Goal: Check status: Check status

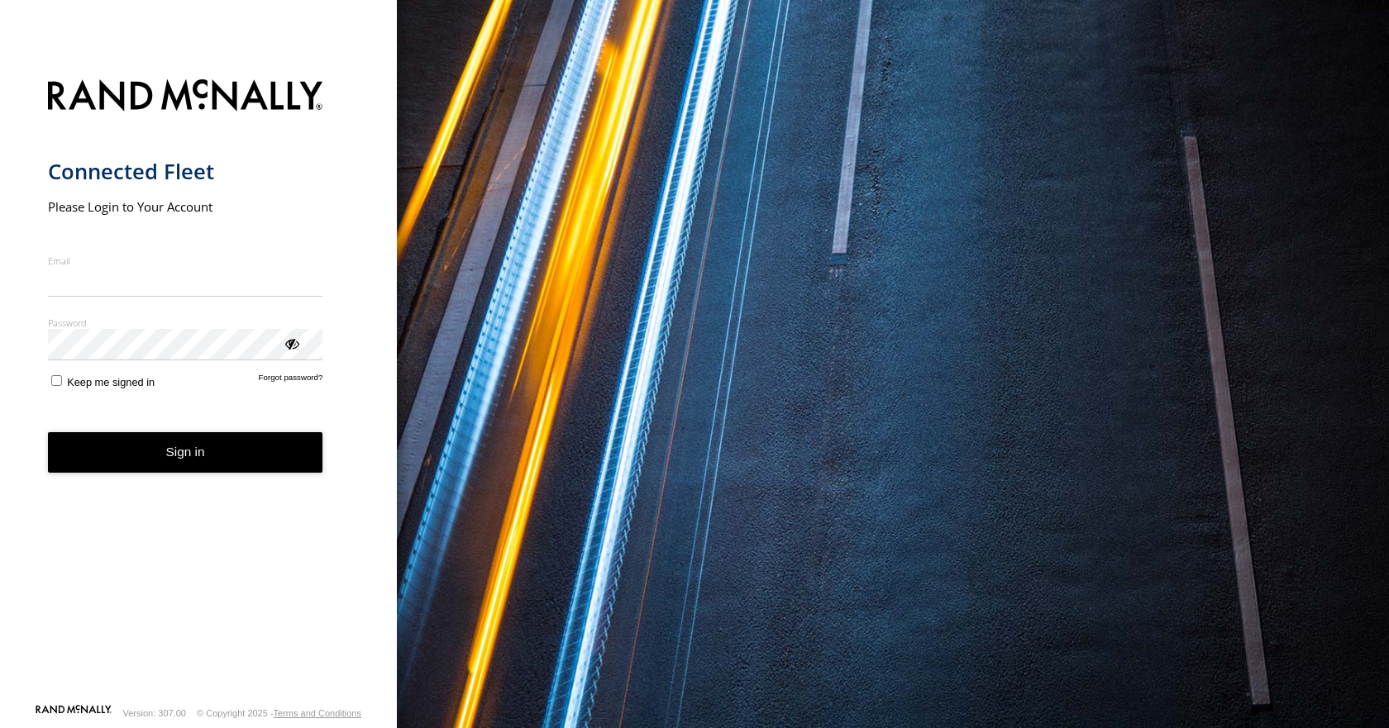
type input "**********"
click at [122, 472] on button "Sign in" at bounding box center [185, 452] width 275 height 41
click at [132, 459] on button "Sign in" at bounding box center [185, 452] width 275 height 41
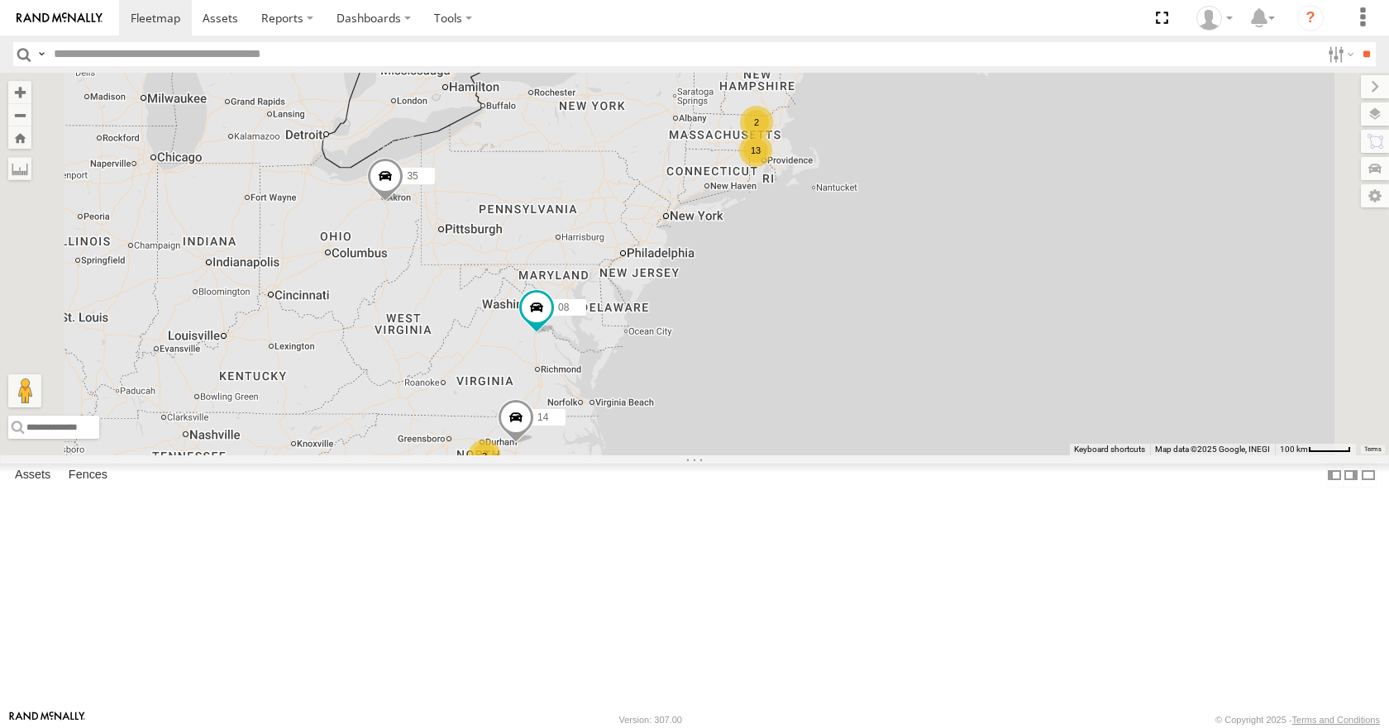
drag, startPoint x: 942, startPoint y: 287, endPoint x: 859, endPoint y: 346, distance: 102.1
click at [859, 346] on div "35 11 08 14 13 2 3" at bounding box center [694, 264] width 1389 height 382
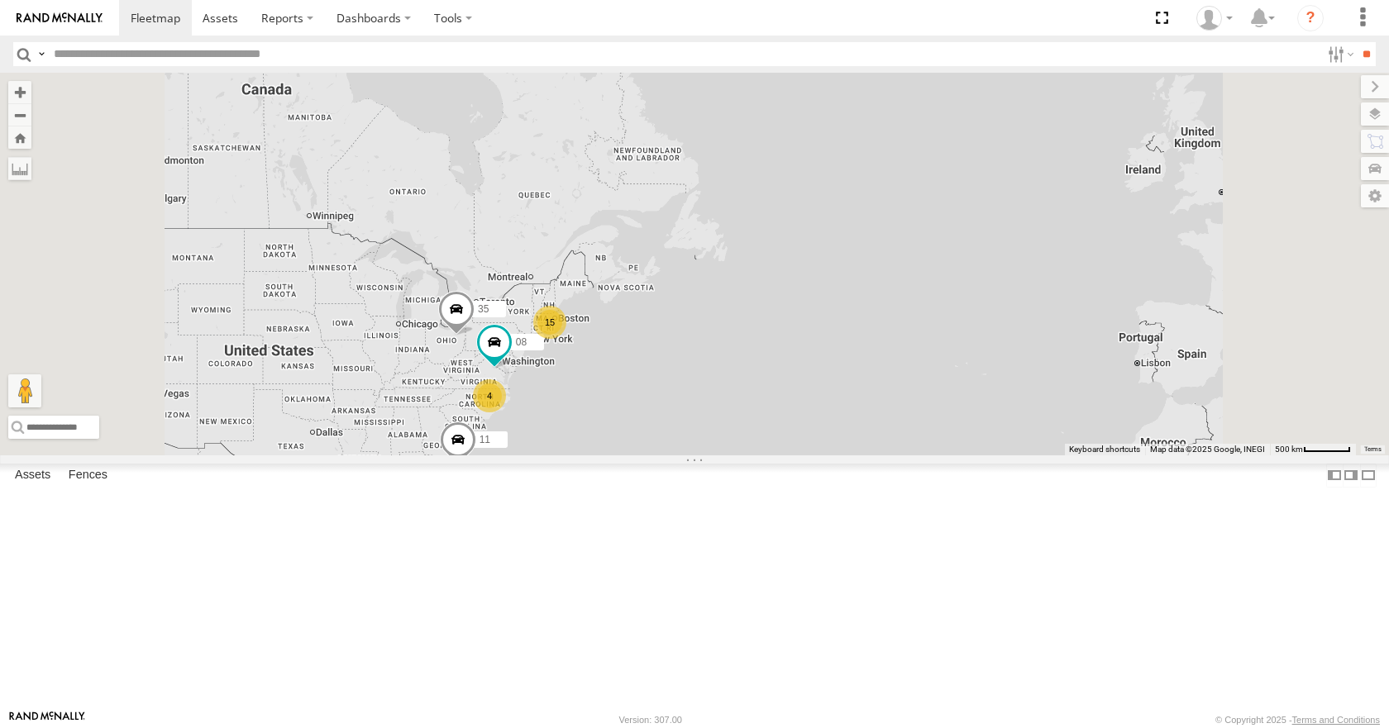
drag, startPoint x: 826, startPoint y: 454, endPoint x: 795, endPoint y: 461, distance: 31.5
click at [795, 455] on div "35 11 08 15 4" at bounding box center [694, 264] width 1389 height 382
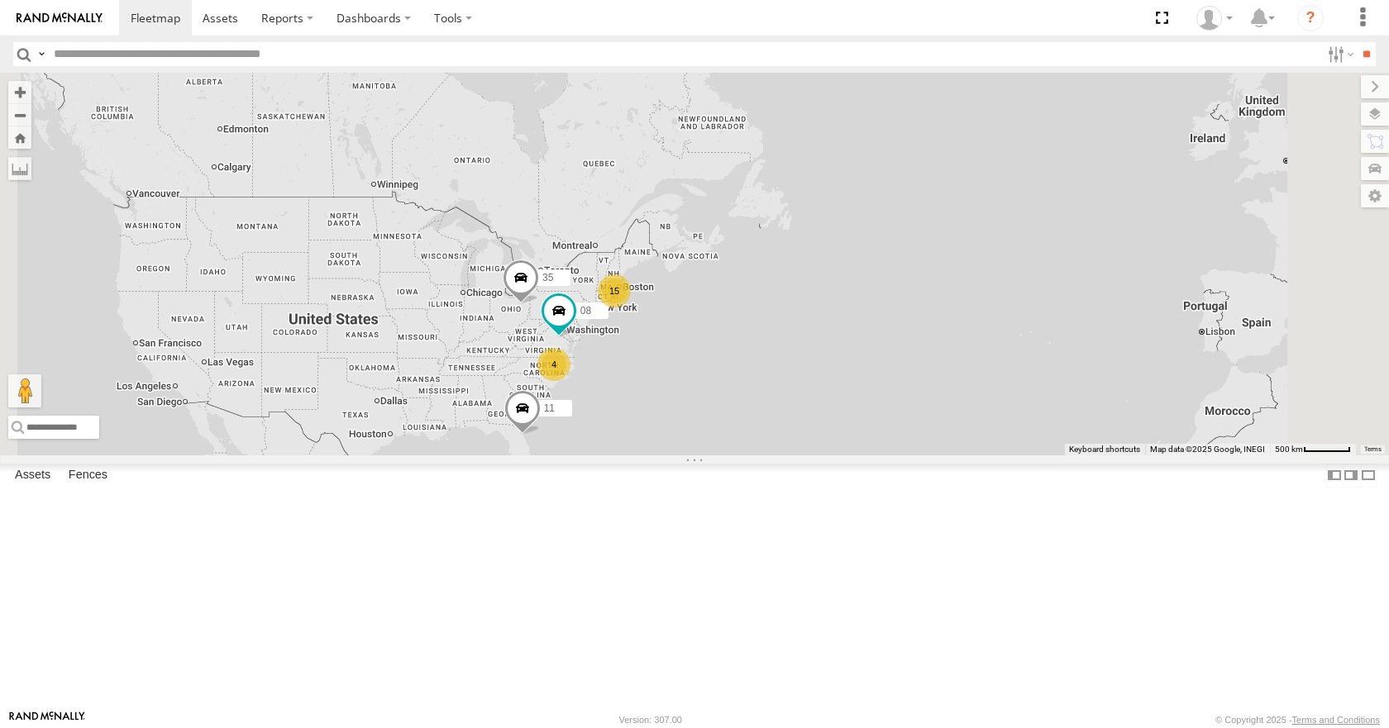
drag, startPoint x: 749, startPoint y: 505, endPoint x: 816, endPoint y: 474, distance: 74.0
click at [816, 455] on div "35 11 08 15 4" at bounding box center [694, 264] width 1389 height 382
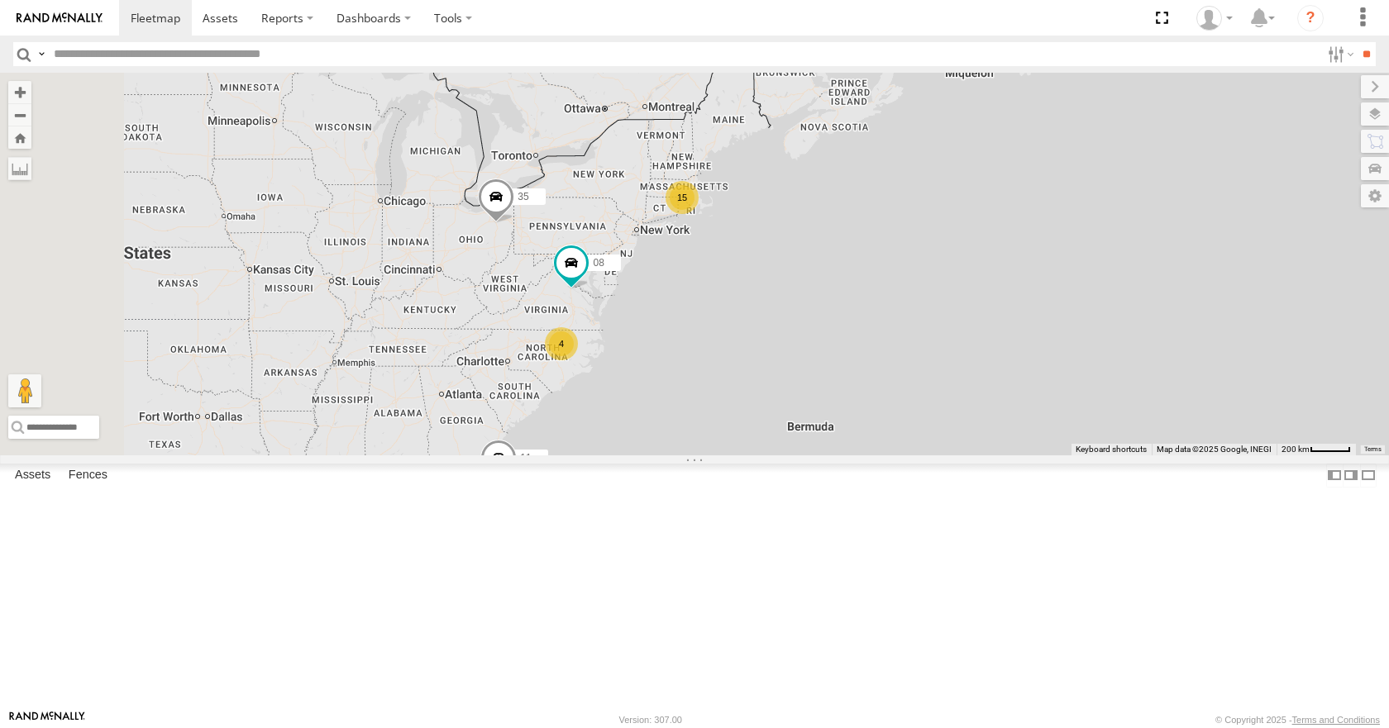
drag, startPoint x: 765, startPoint y: 394, endPoint x: 809, endPoint y: 370, distance: 50.7
click at [809, 370] on div "35 11 08 15 4" at bounding box center [694, 264] width 1389 height 382
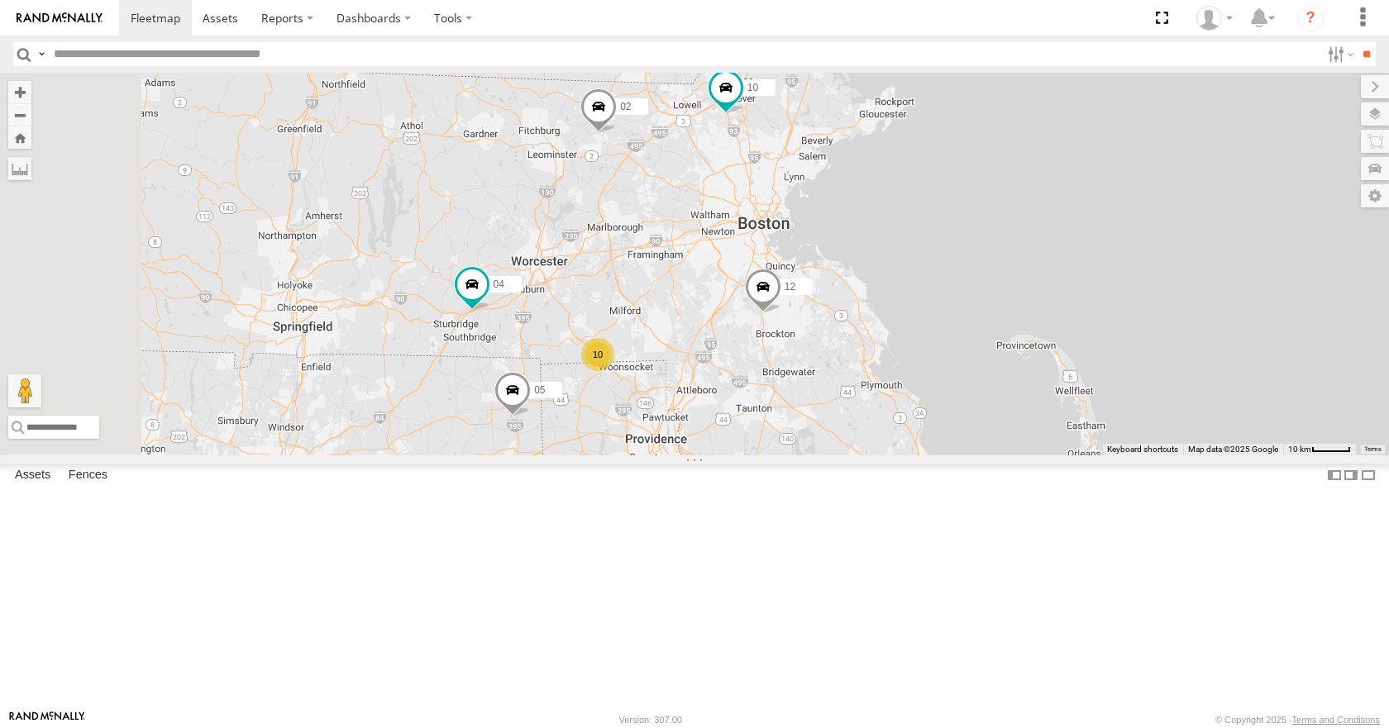
drag, startPoint x: 880, startPoint y: 328, endPoint x: 917, endPoint y: 309, distance: 41.0
click at [917, 309] on div "35 08 11 10 10 12 05 02 04" at bounding box center [694, 264] width 1389 height 382
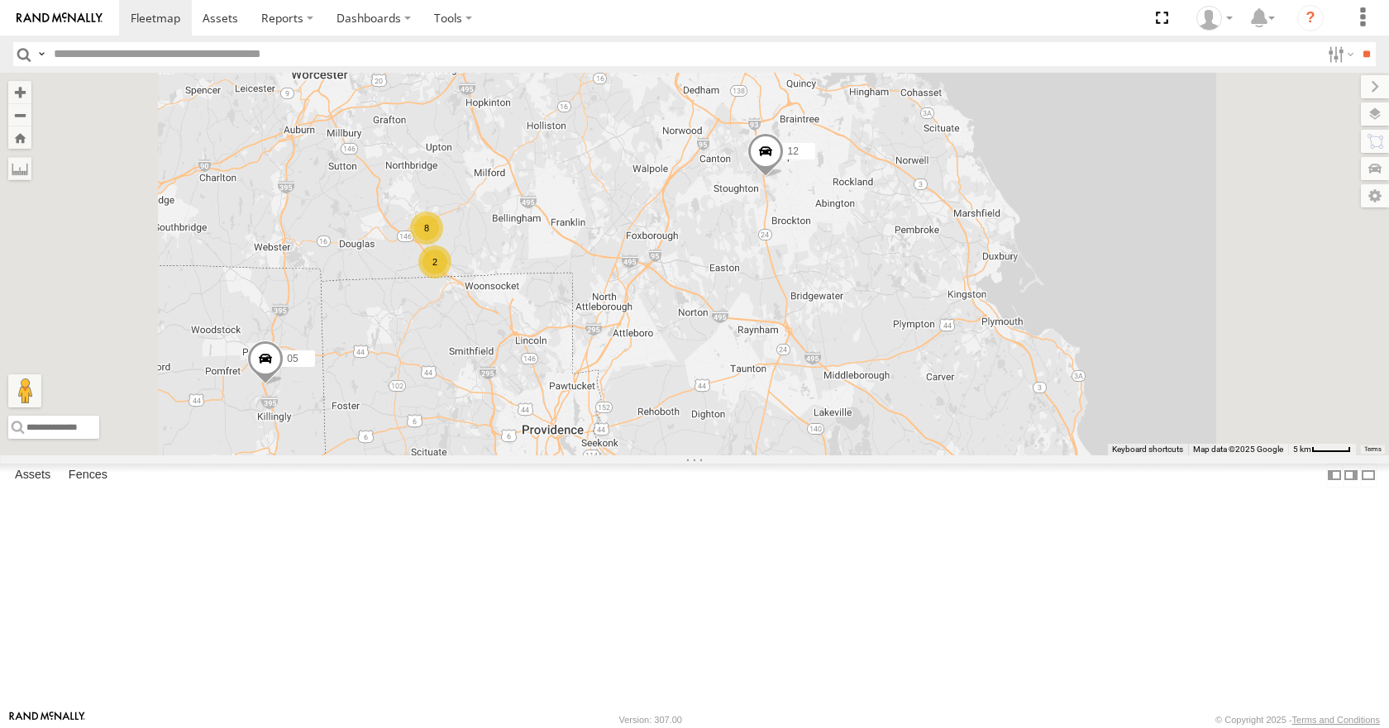
drag, startPoint x: 969, startPoint y: 234, endPoint x: 1015, endPoint y: 400, distance: 172.5
click at [1015, 400] on div "35 08 11 2 8 12 05" at bounding box center [694, 264] width 1389 height 382
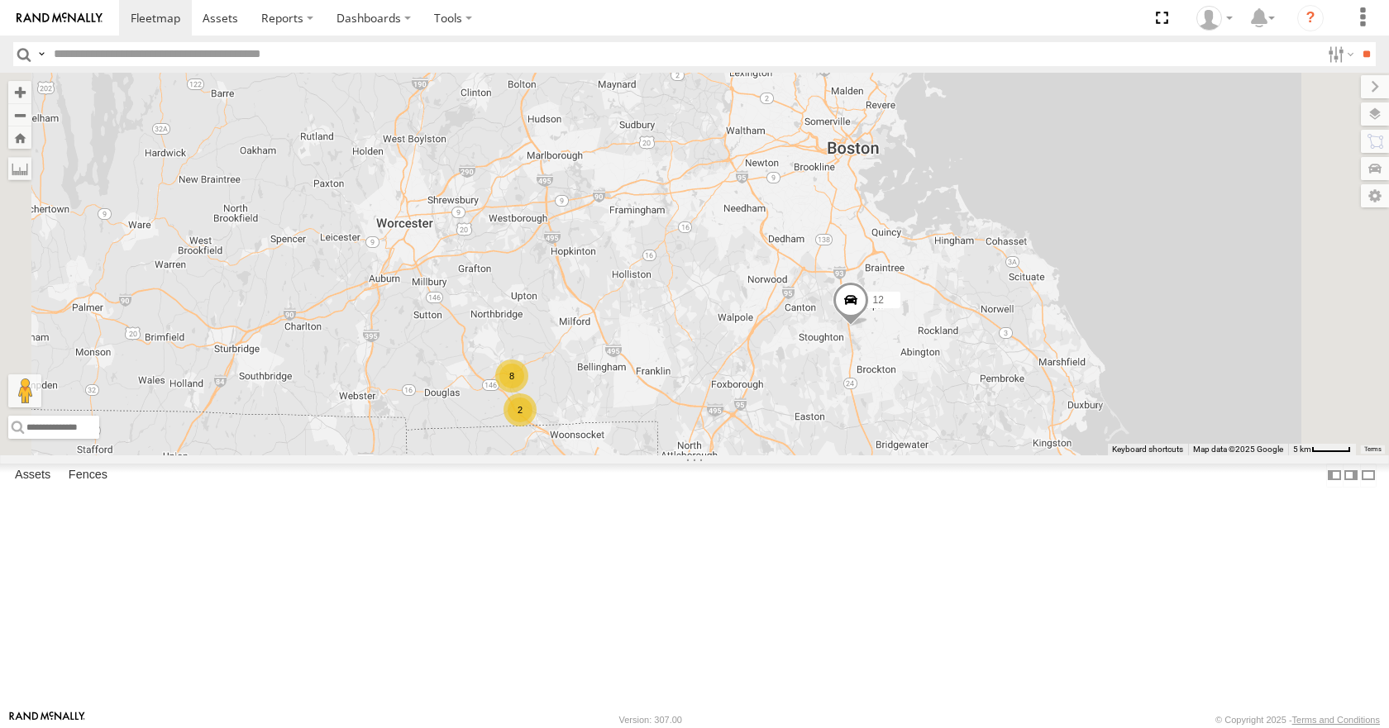
drag, startPoint x: 874, startPoint y: 346, endPoint x: 945, endPoint y: 431, distance: 110.9
click at [945, 431] on div "35 08 11 2 8 12 05" at bounding box center [694, 264] width 1389 height 382
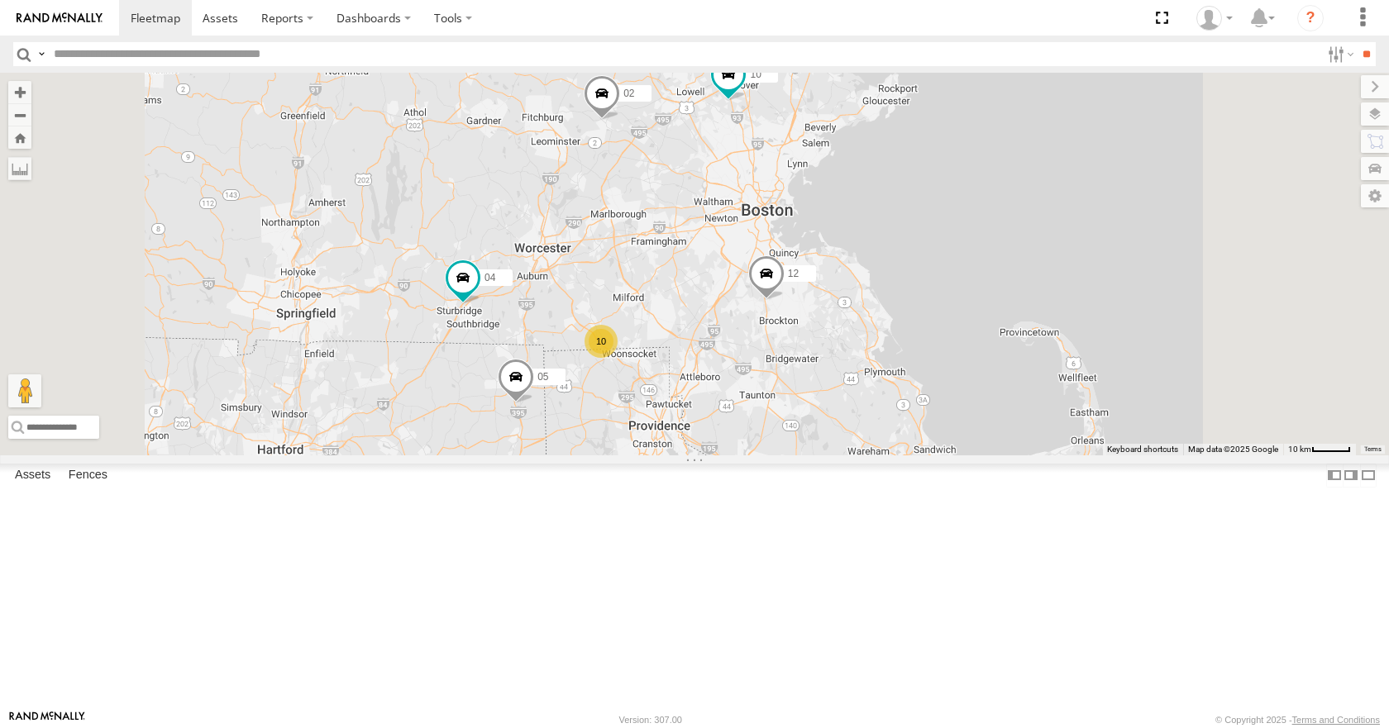
drag, startPoint x: 940, startPoint y: 429, endPoint x: 909, endPoint y: 413, distance: 34.4
click at [909, 413] on div "35 08 11 12 05 10 02 04 10" at bounding box center [694, 264] width 1389 height 382
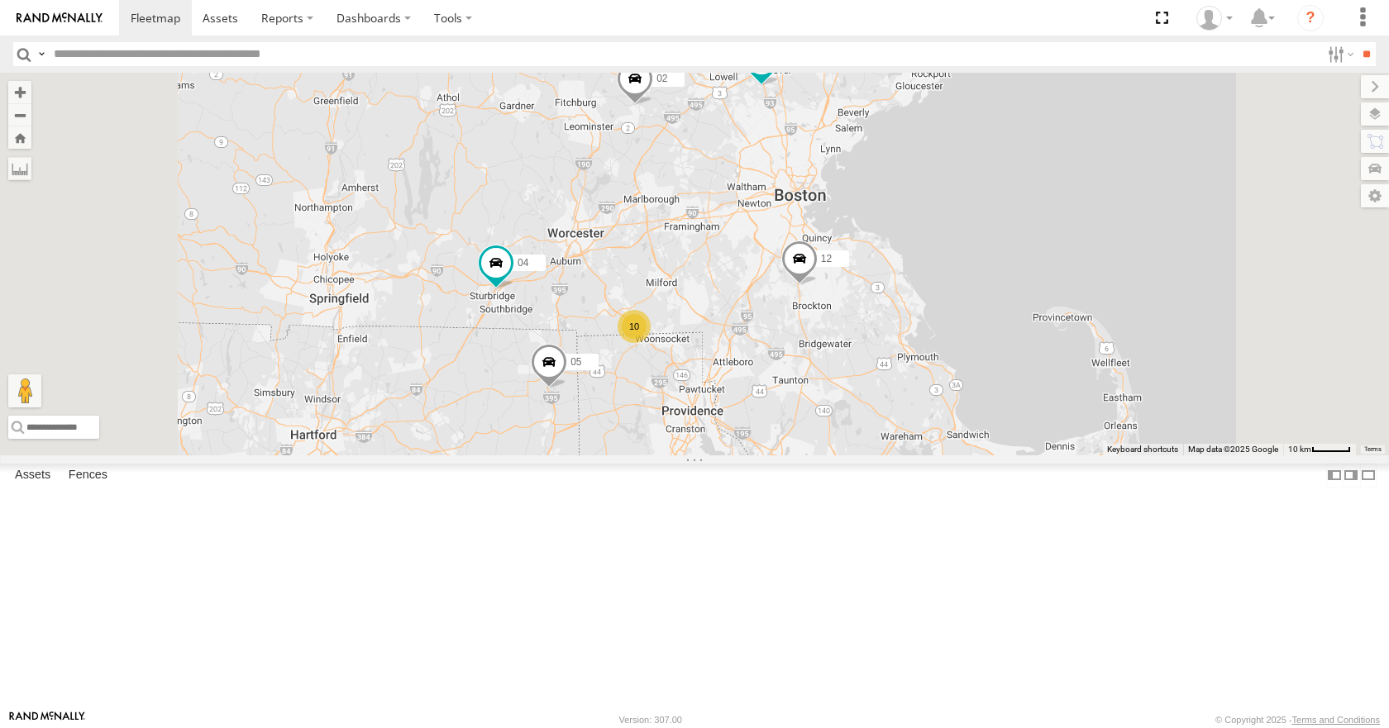
drag, startPoint x: 789, startPoint y: 370, endPoint x: 823, endPoint y: 354, distance: 38.1
click at [823, 354] on div "35 08 11 12 05 10 02 04 10" at bounding box center [694, 264] width 1389 height 382
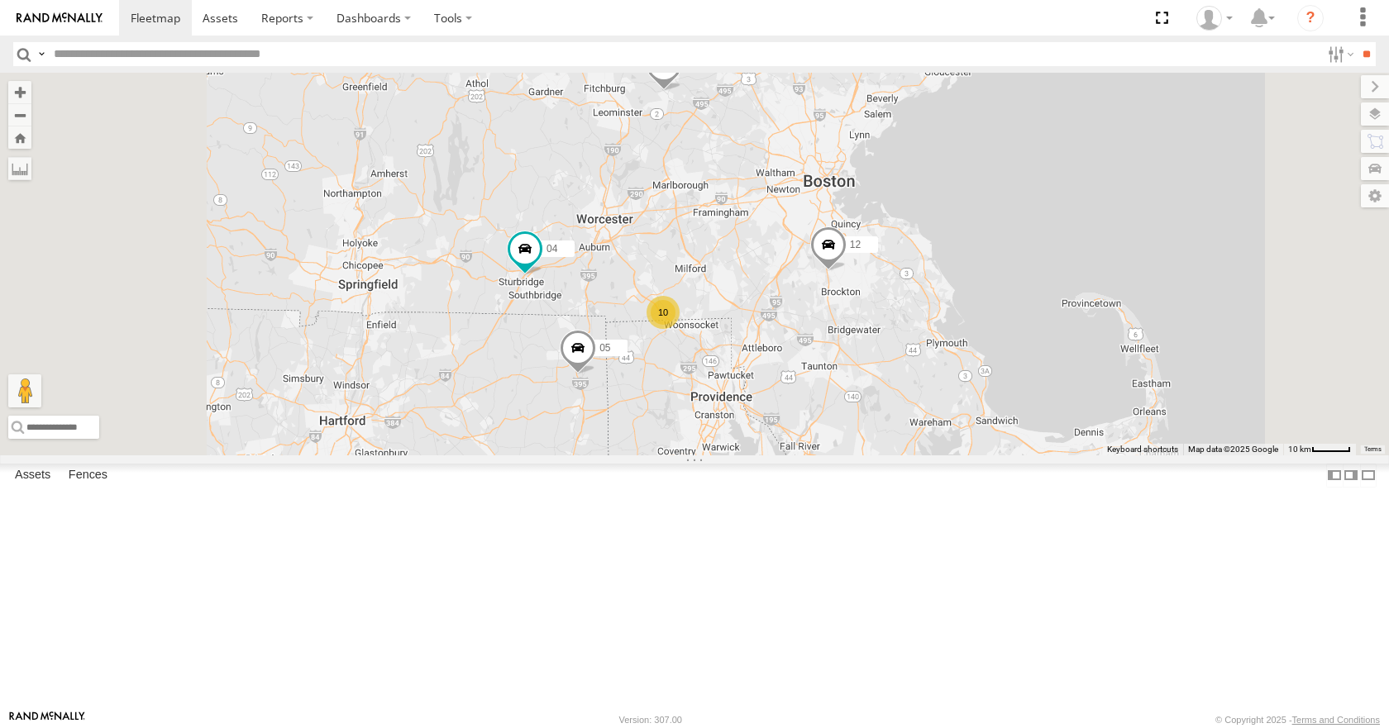
drag, startPoint x: 648, startPoint y: 260, endPoint x: 679, endPoint y: 245, distance: 34.0
click at [679, 245] on div "35 08 11 12 05 10 02 04 10" at bounding box center [694, 264] width 1389 height 382
drag, startPoint x: 758, startPoint y: 619, endPoint x: 1142, endPoint y: 191, distance: 575.5
click at [1142, 195] on div "35 08 11 12 05 10 02 04 10" at bounding box center [694, 264] width 1389 height 382
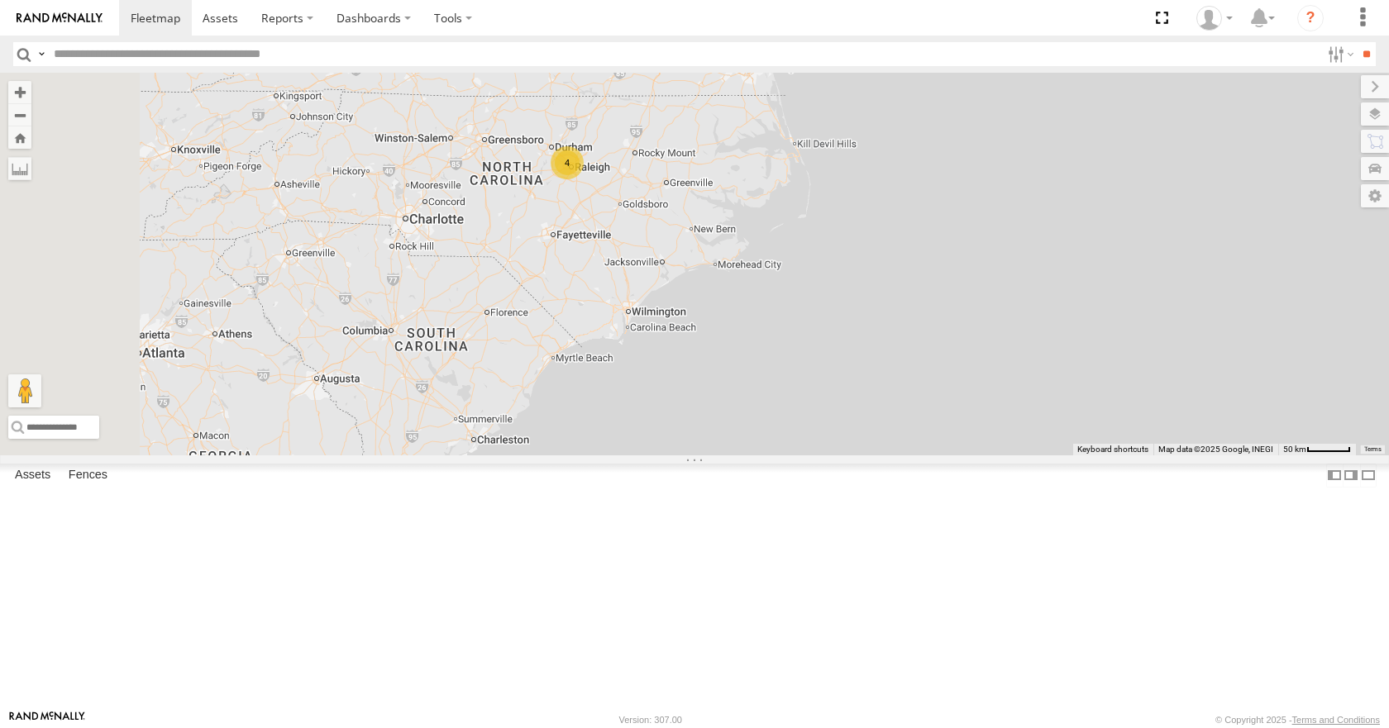
drag, startPoint x: 787, startPoint y: 551, endPoint x: 923, endPoint y: 84, distance: 485.6
click at [923, 84] on div "35 08 11 12 10 02 04 11 4" at bounding box center [694, 264] width 1389 height 382
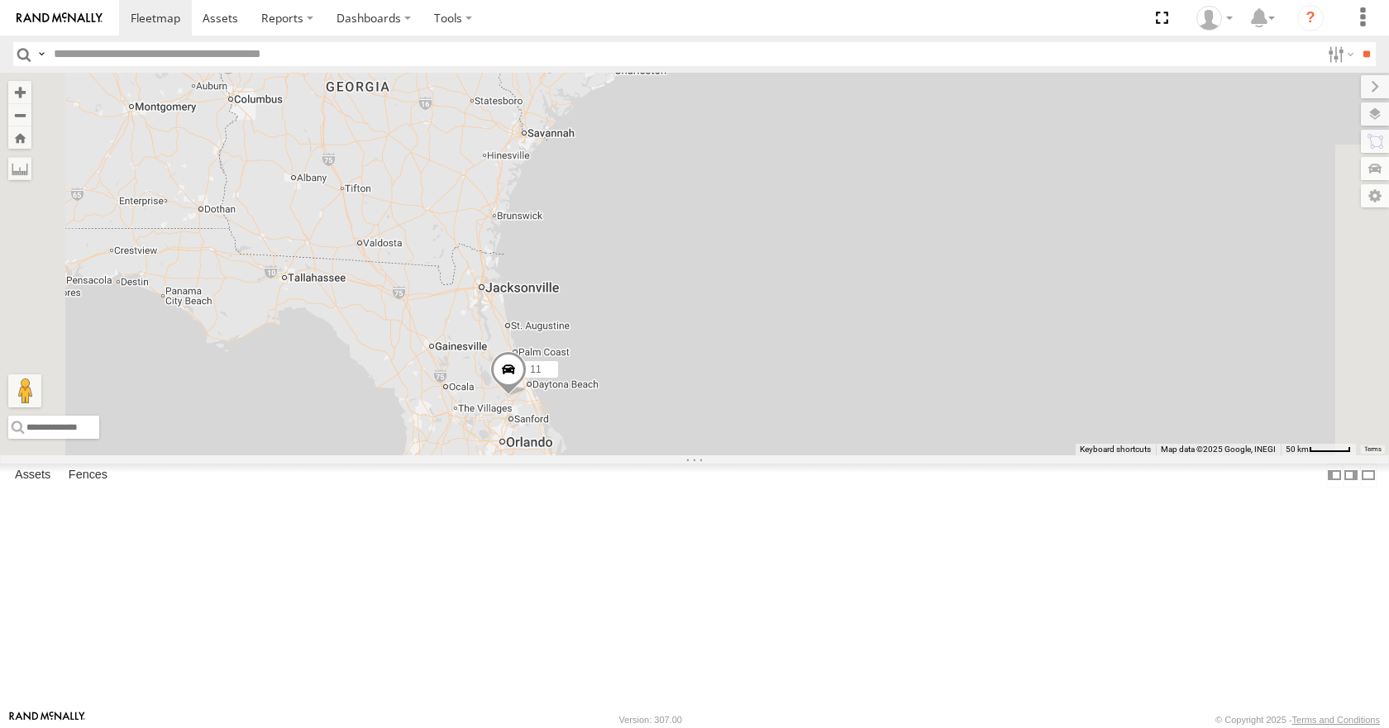
drag, startPoint x: 890, startPoint y: 438, endPoint x: 968, endPoint y: 244, distance: 209.5
click at [968, 244] on div "35 08 11 12 10 02 04 11 4" at bounding box center [694, 264] width 1389 height 382
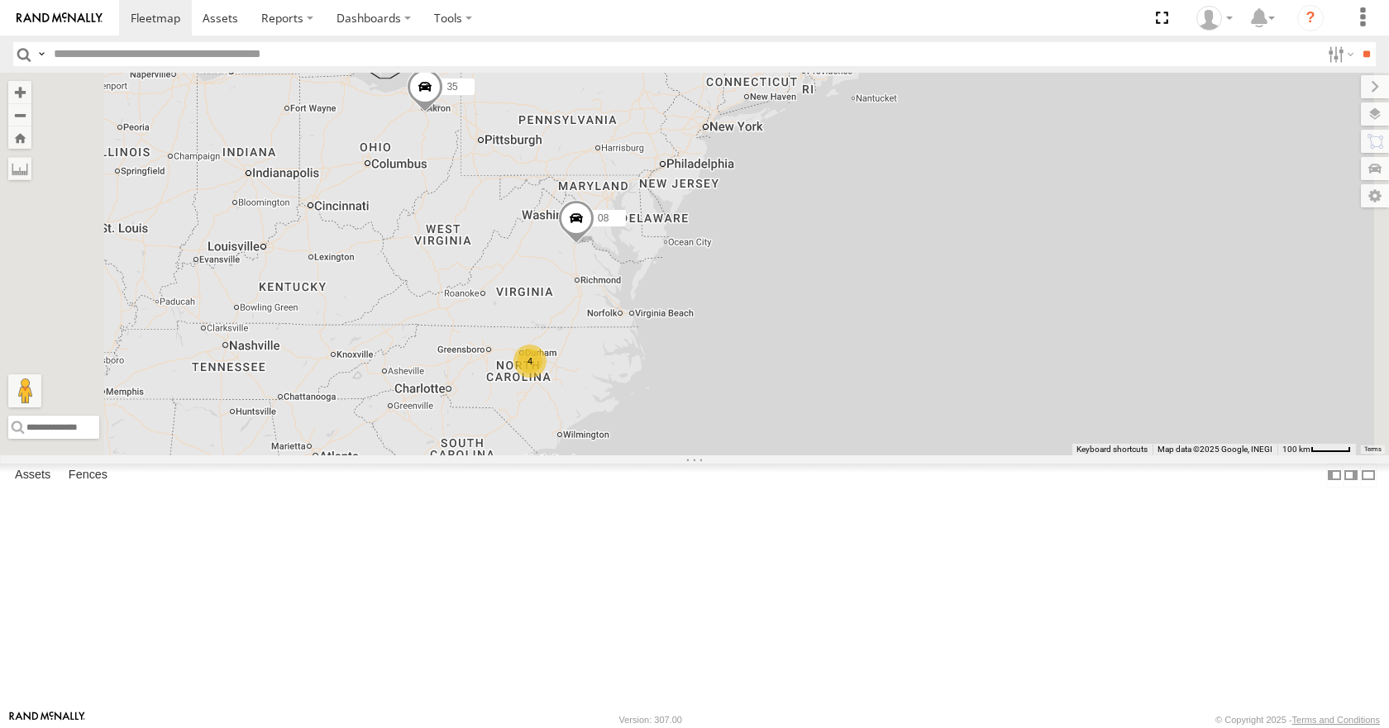
drag, startPoint x: 832, startPoint y: 223, endPoint x: 831, endPoint y: 339, distance: 115.7
click at [803, 455] on div "35 08 11 12 10 02 04 4" at bounding box center [694, 264] width 1389 height 382
drag, startPoint x: 974, startPoint y: 231, endPoint x: 956, endPoint y: 239, distance: 19.2
click at [956, 239] on div "35 08 11 4 13 2" at bounding box center [694, 264] width 1389 height 382
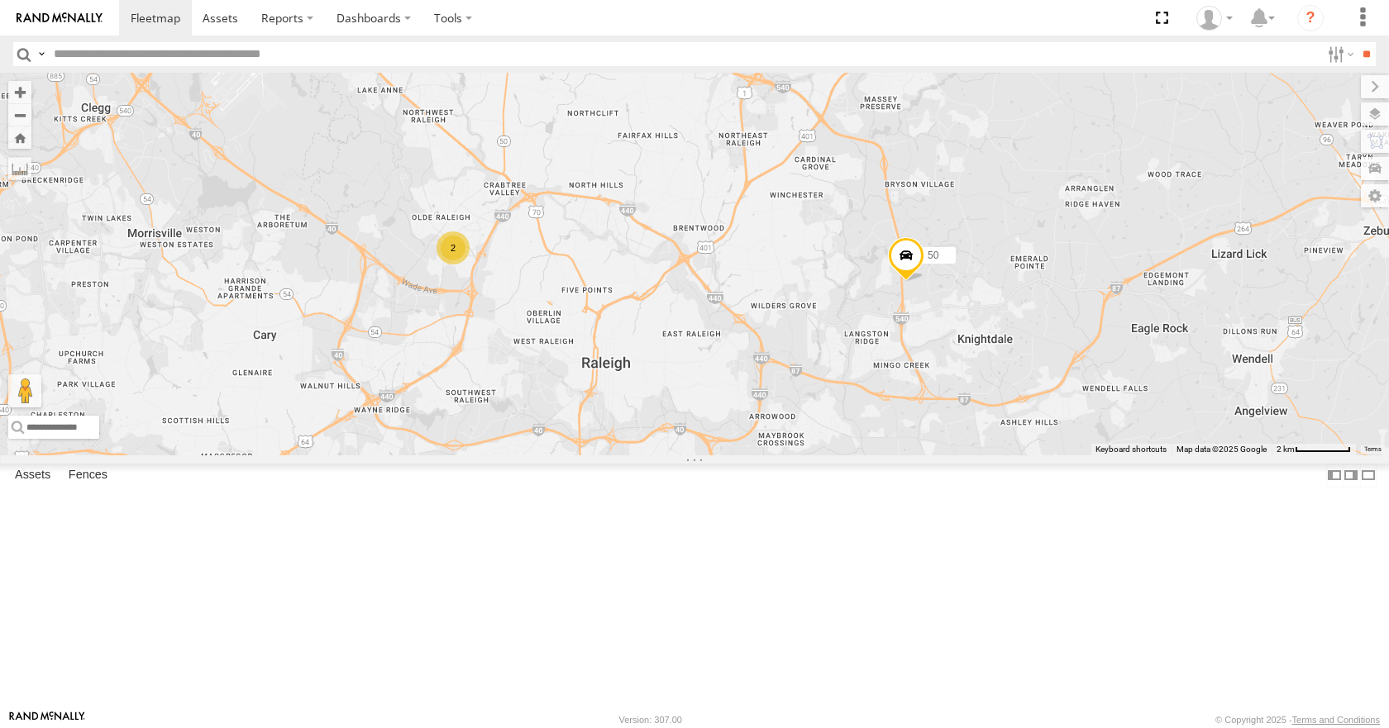
drag, startPoint x: 675, startPoint y: 216, endPoint x: 812, endPoint y: 326, distance: 175.2
click at [812, 326] on div "35 08 11 26 50 2" at bounding box center [694, 264] width 1389 height 382
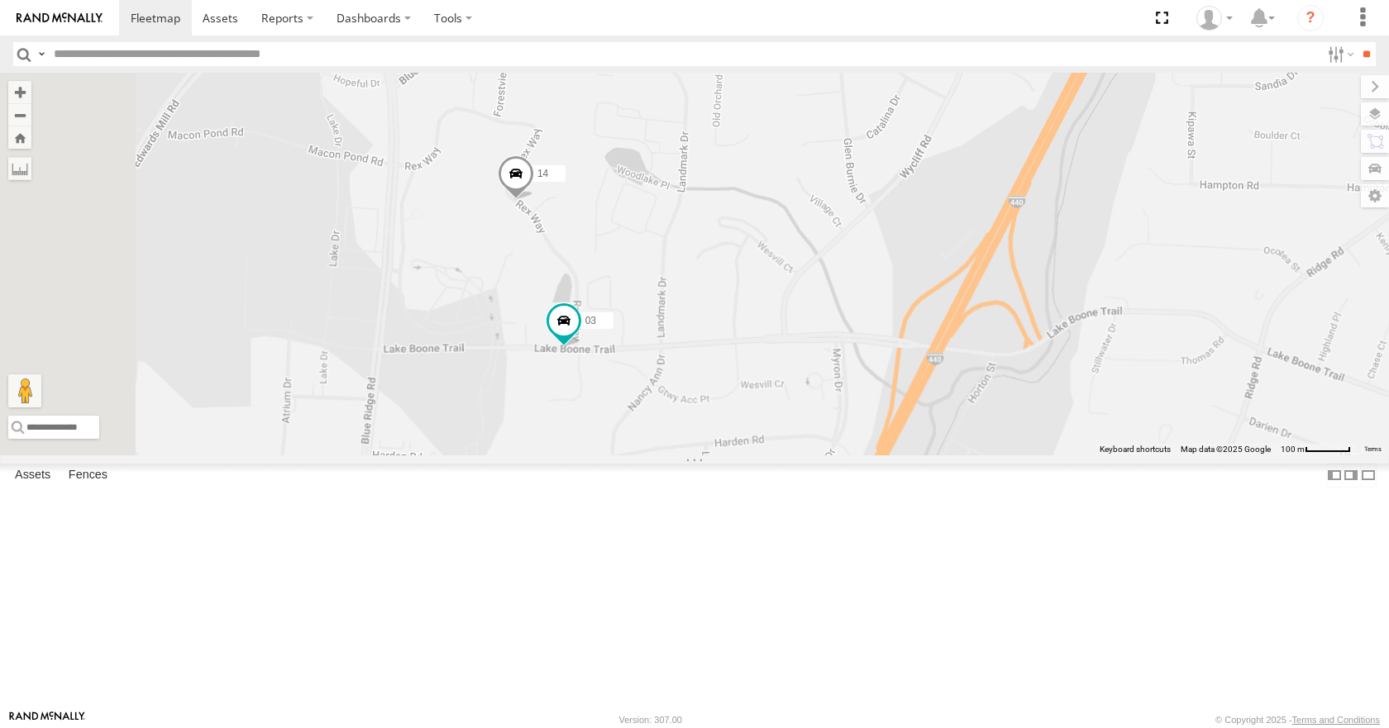
drag, startPoint x: 694, startPoint y: 479, endPoint x: 732, endPoint y: 389, distance: 98.9
click at [732, 389] on div "35 08 11 26 50 14 03" at bounding box center [694, 264] width 1389 height 382
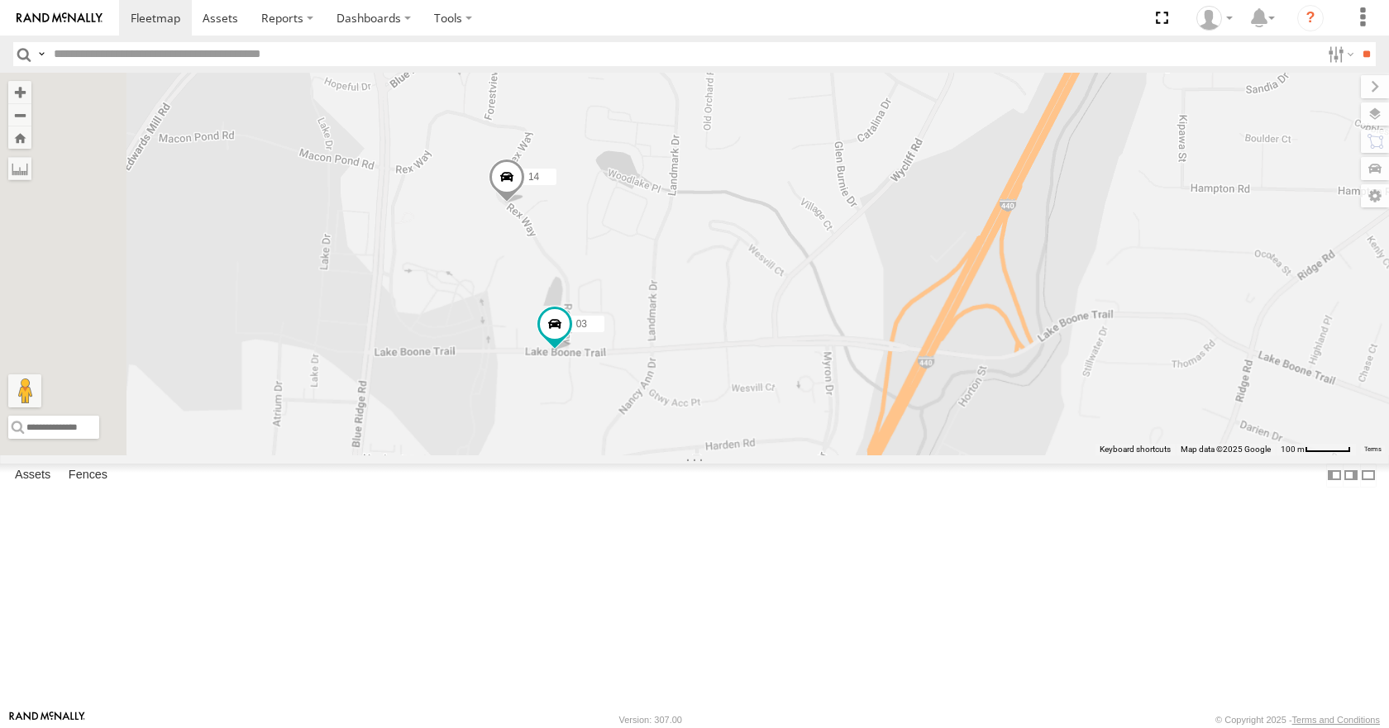
drag, startPoint x: 813, startPoint y: 209, endPoint x: 803, endPoint y: 213, distance: 11.5
click at [803, 213] on div "35 08 11 26 50 14 03" at bounding box center [694, 264] width 1389 height 382
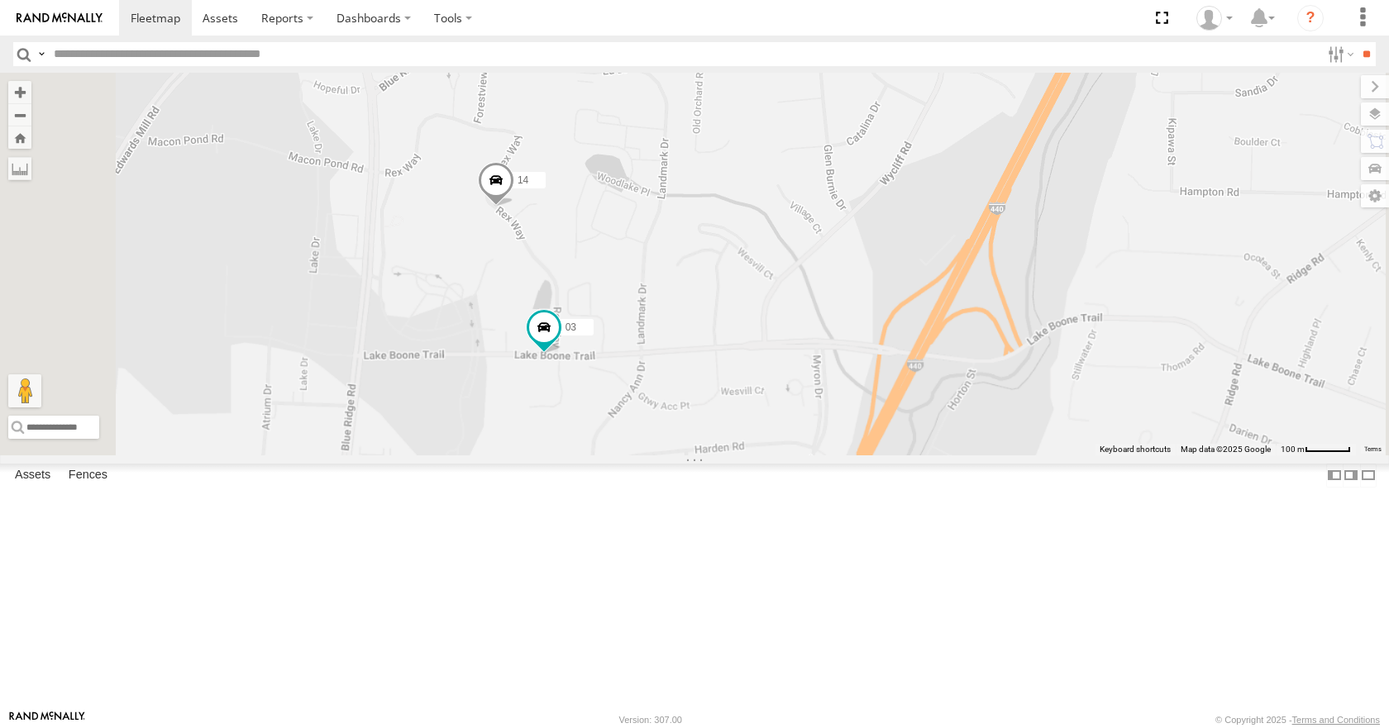
drag, startPoint x: 838, startPoint y: 163, endPoint x: 813, endPoint y: 170, distance: 25.9
click at [813, 170] on div "35 08 11 26 50 14 03" at bounding box center [694, 264] width 1389 height 382
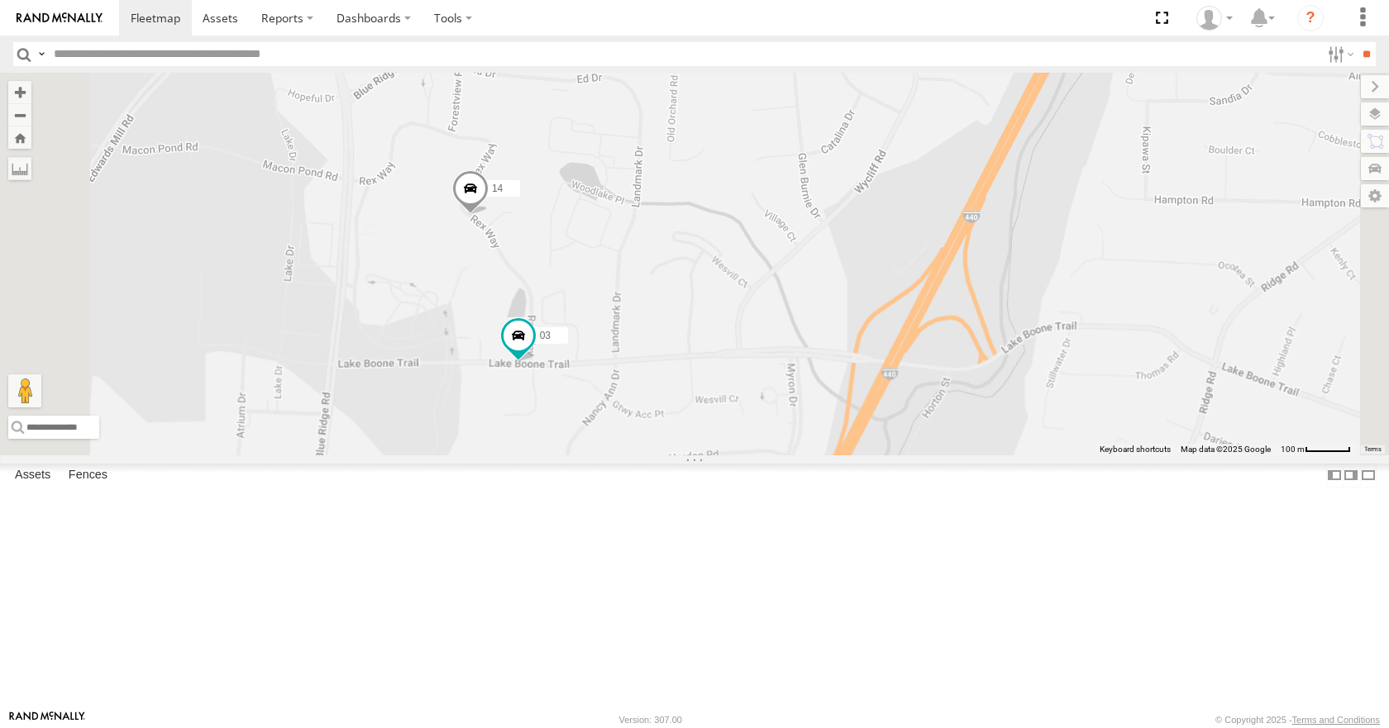
drag, startPoint x: 854, startPoint y: 122, endPoint x: 830, endPoint y: 129, distance: 25.1
click at [830, 129] on div "35 08 11 26 50 14 03" at bounding box center [694, 264] width 1389 height 382
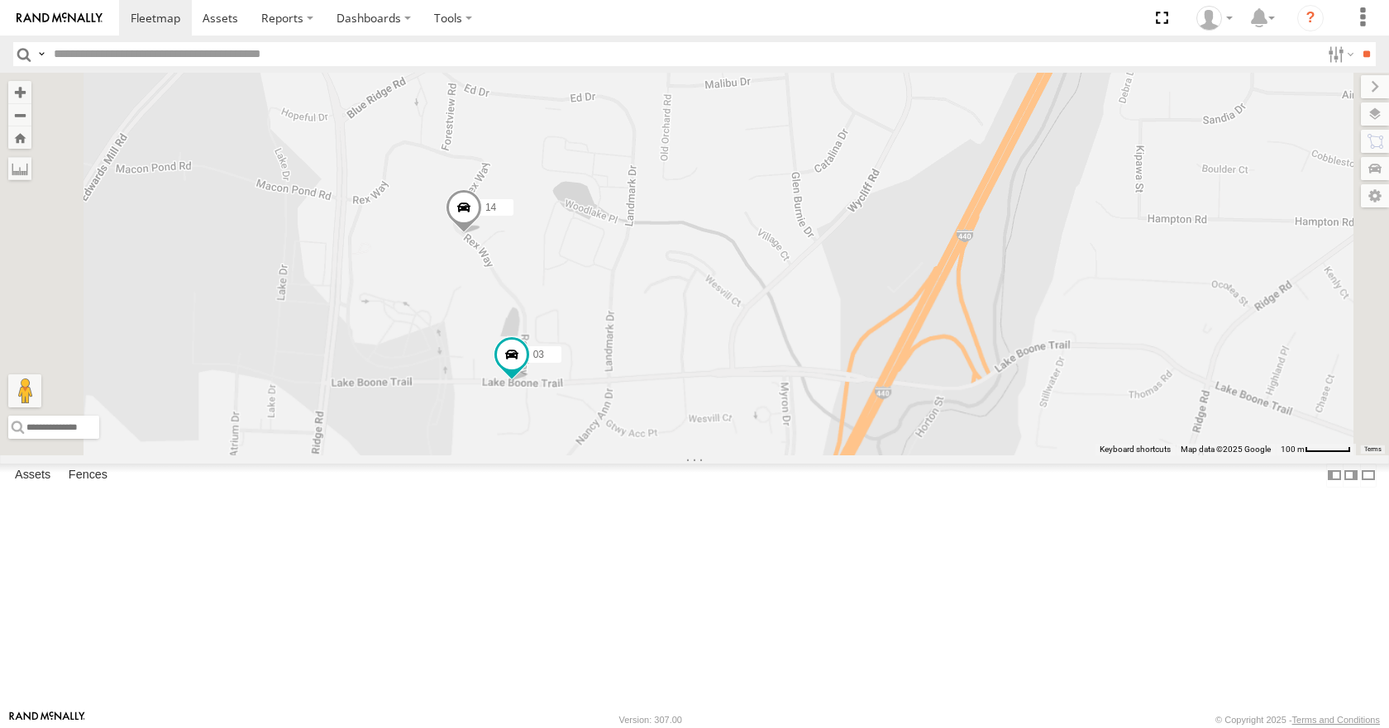
drag, startPoint x: 651, startPoint y: 328, endPoint x: 645, endPoint y: 349, distance: 21.7
click at [645, 349] on div "35 08 11 26 50 14 03" at bounding box center [694, 264] width 1389 height 382
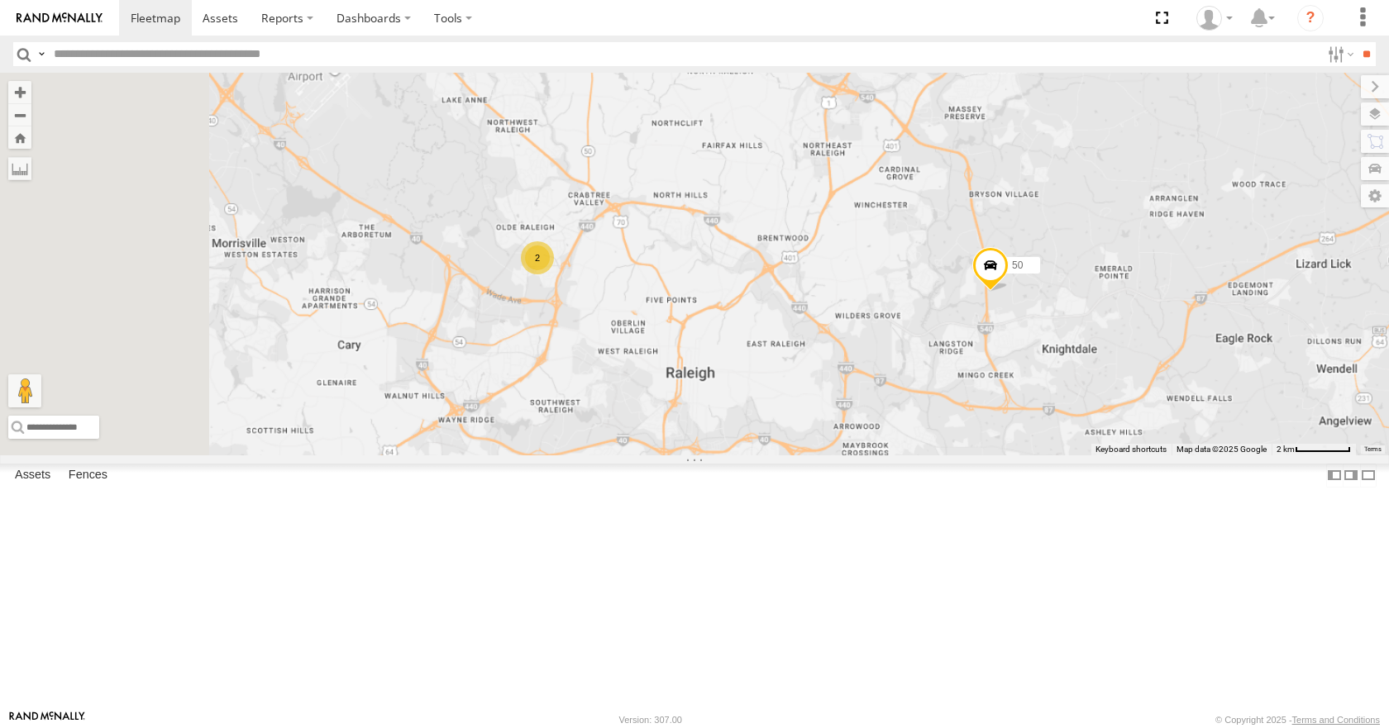
drag, startPoint x: 576, startPoint y: 246, endPoint x: 770, endPoint y: 286, distance: 197.6
click at [770, 286] on div "35 08 11 26 50 2" at bounding box center [694, 264] width 1389 height 382
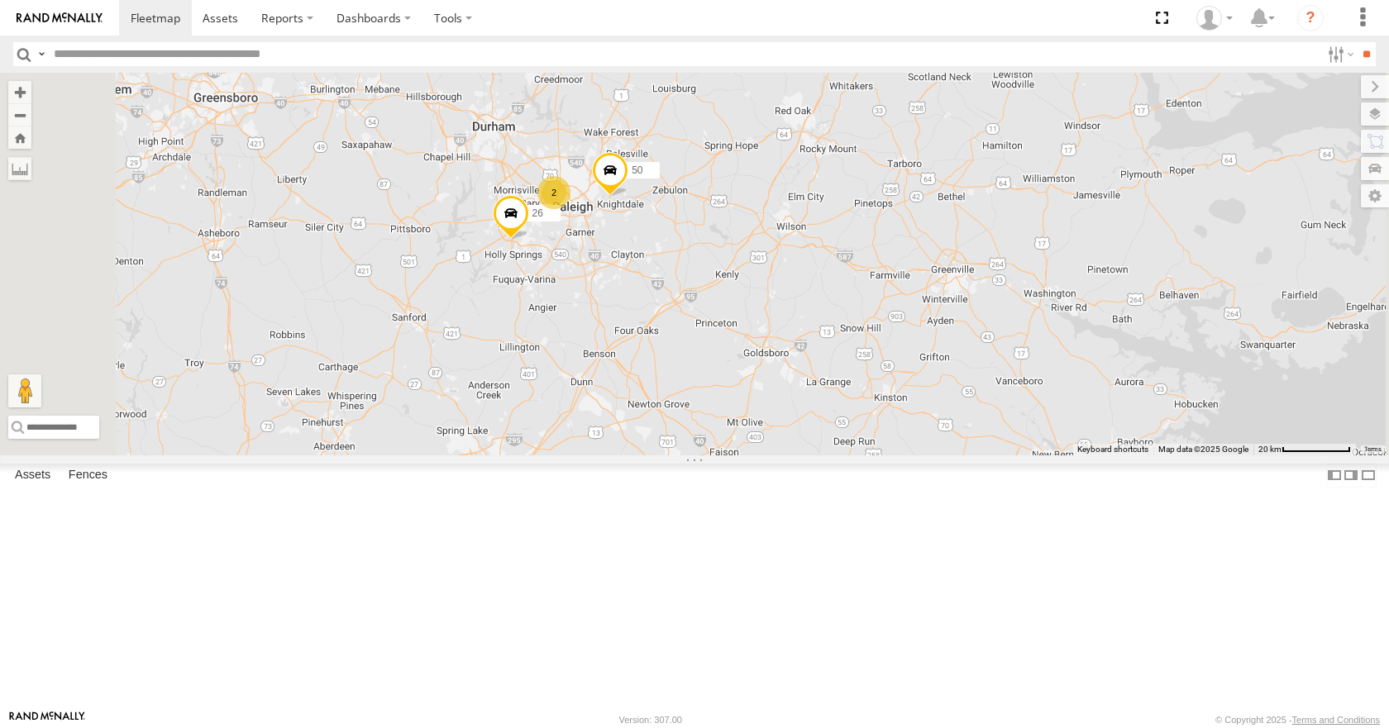
drag, startPoint x: 649, startPoint y: 277, endPoint x: 699, endPoint y: 293, distance: 52.0
click at [699, 293] on div "35 08 11 26 50 2" at bounding box center [694, 264] width 1389 height 382
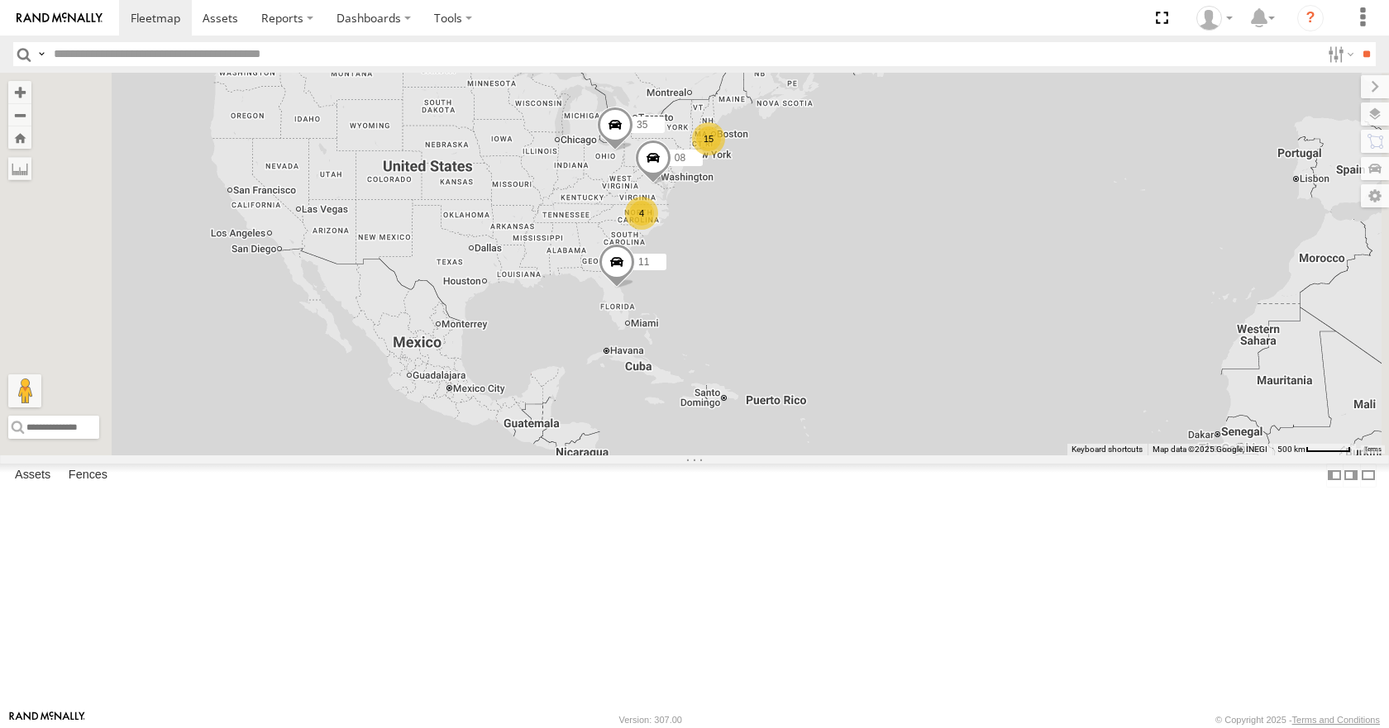
drag, startPoint x: 588, startPoint y: 265, endPoint x: 774, endPoint y: 308, distance: 191.1
click at [774, 308] on div "35 08 11 15 4" at bounding box center [694, 264] width 1389 height 382
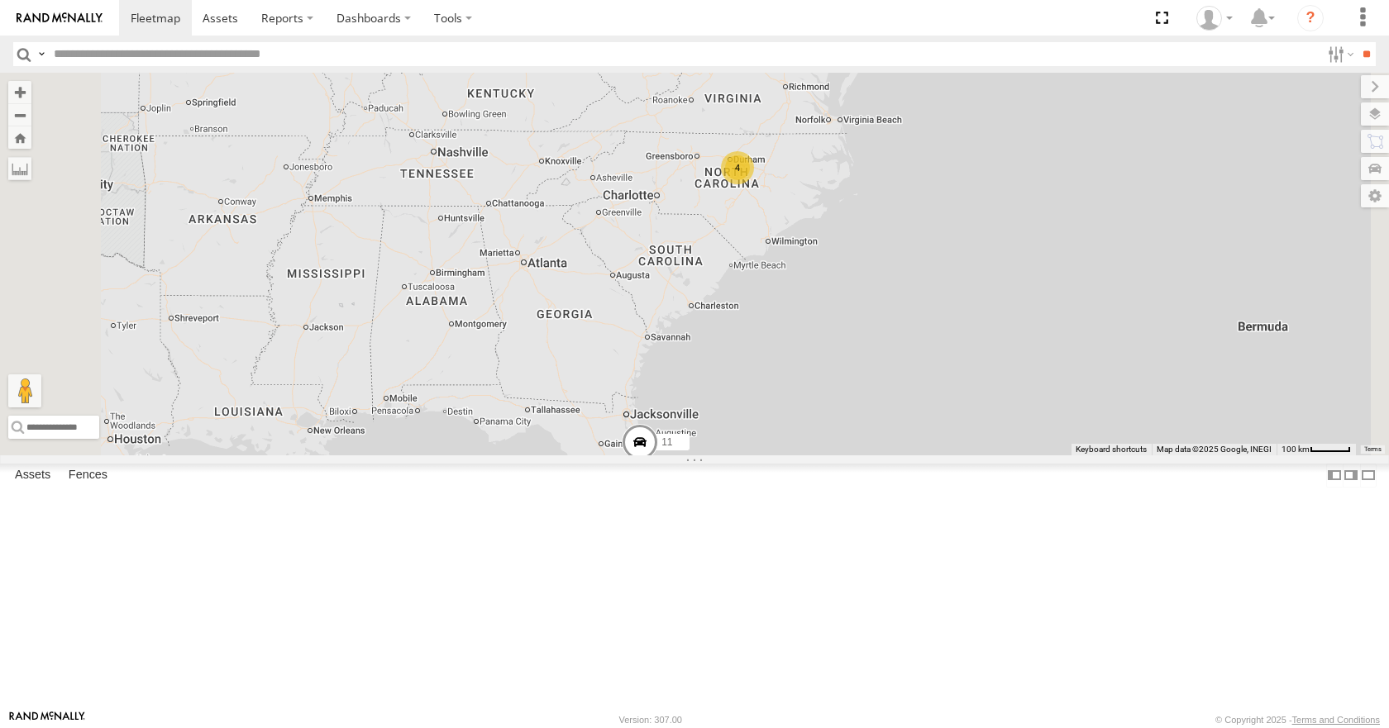
drag, startPoint x: 839, startPoint y: 336, endPoint x: 794, endPoint y: 318, distance: 49.0
click at [794, 318] on div "35 08 11 4" at bounding box center [694, 264] width 1389 height 382
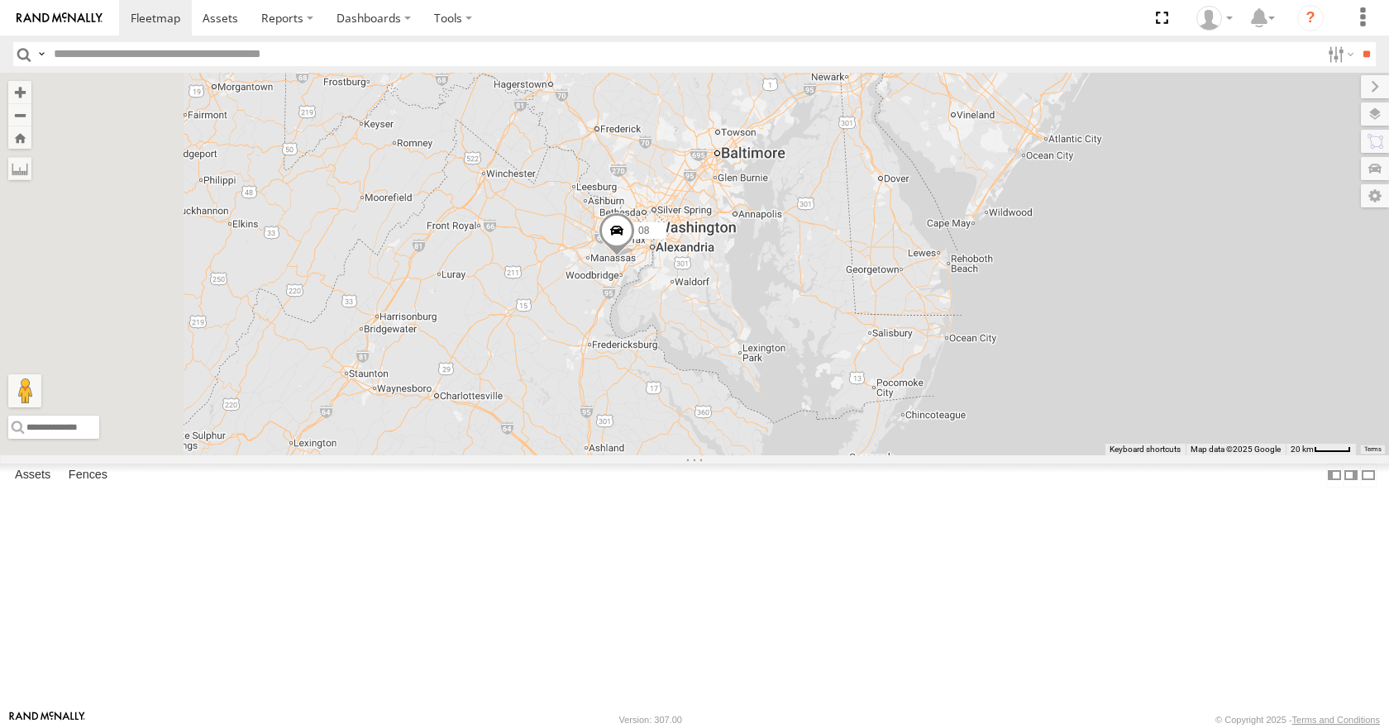
drag, startPoint x: 778, startPoint y: 283, endPoint x: 845, endPoint y: 356, distance: 99.5
click at [850, 301] on div "35 10 08 11" at bounding box center [694, 264] width 1389 height 382
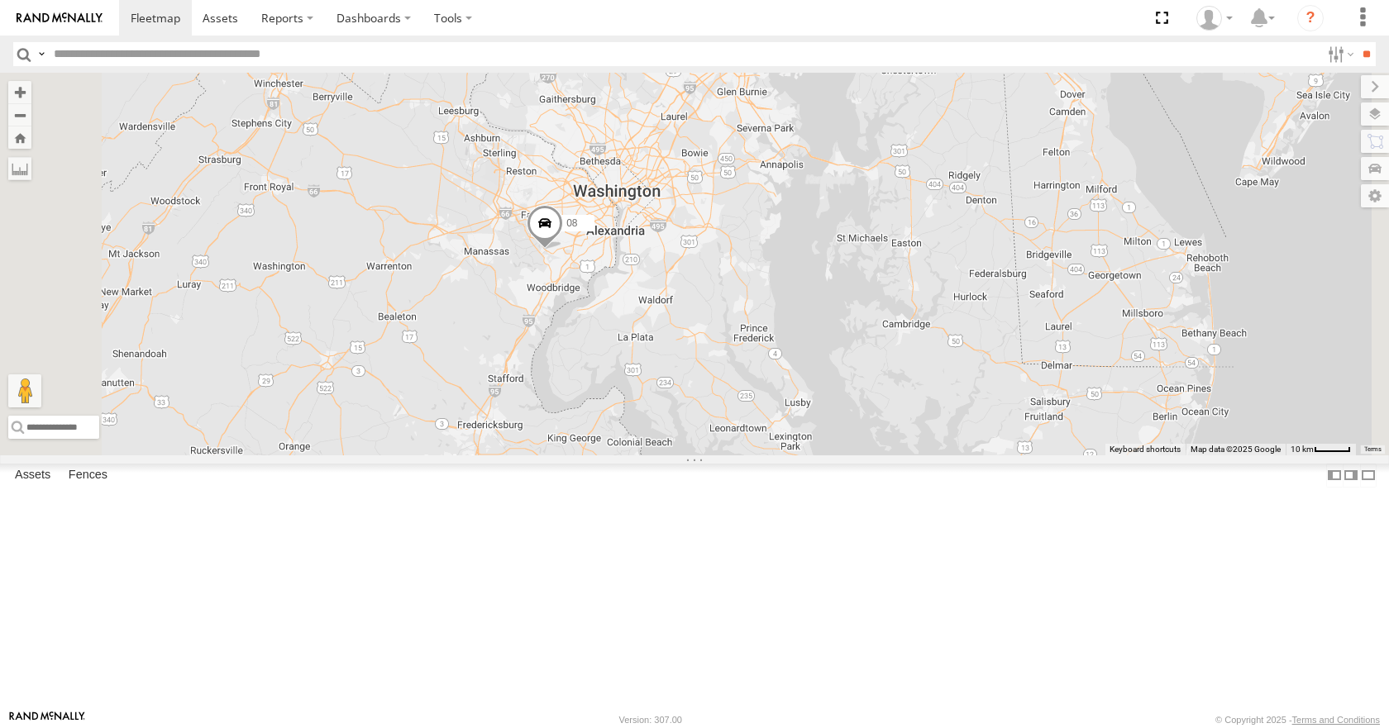
drag, startPoint x: 640, startPoint y: 387, endPoint x: 694, endPoint y: 361, distance: 60.3
click at [694, 361] on div "35 10 08 11" at bounding box center [694, 264] width 1389 height 382
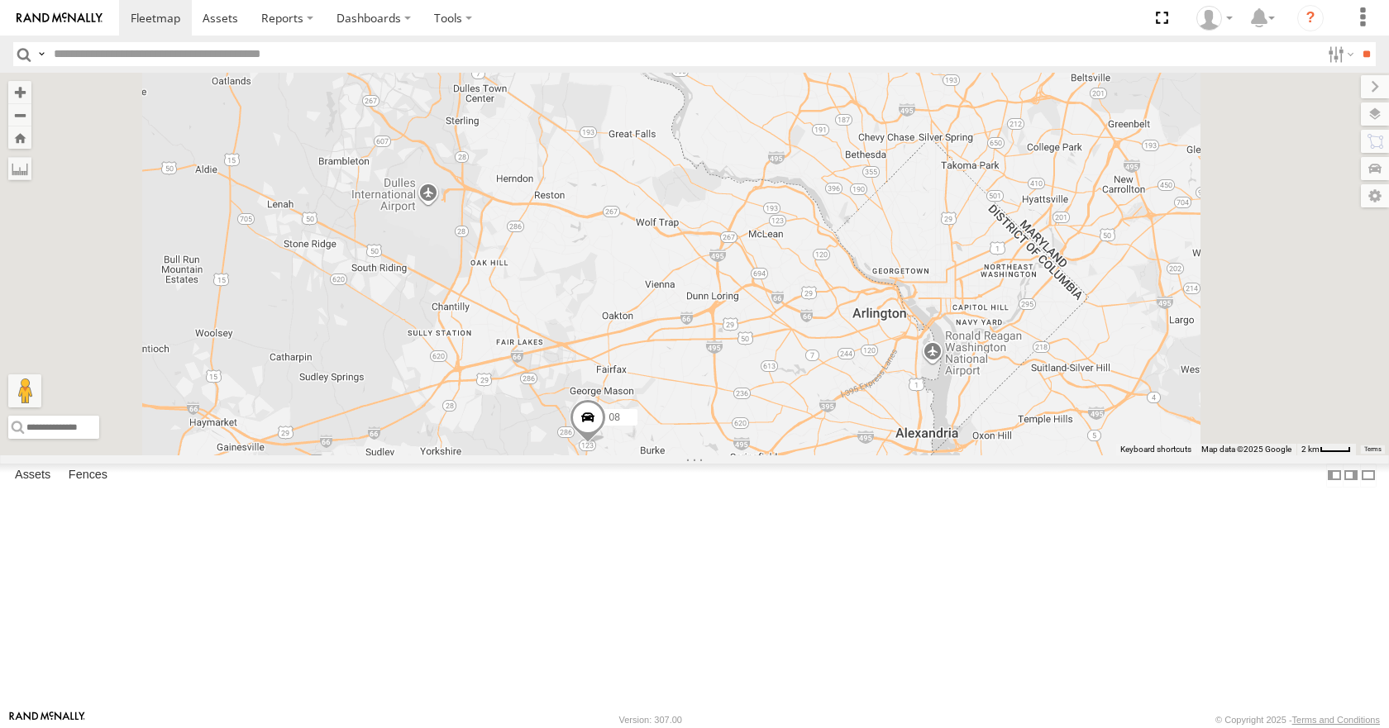
drag, startPoint x: 775, startPoint y: 586, endPoint x: 775, endPoint y: 494, distance: 91.8
click at [775, 455] on div "35 08 11 04" at bounding box center [694, 264] width 1389 height 382
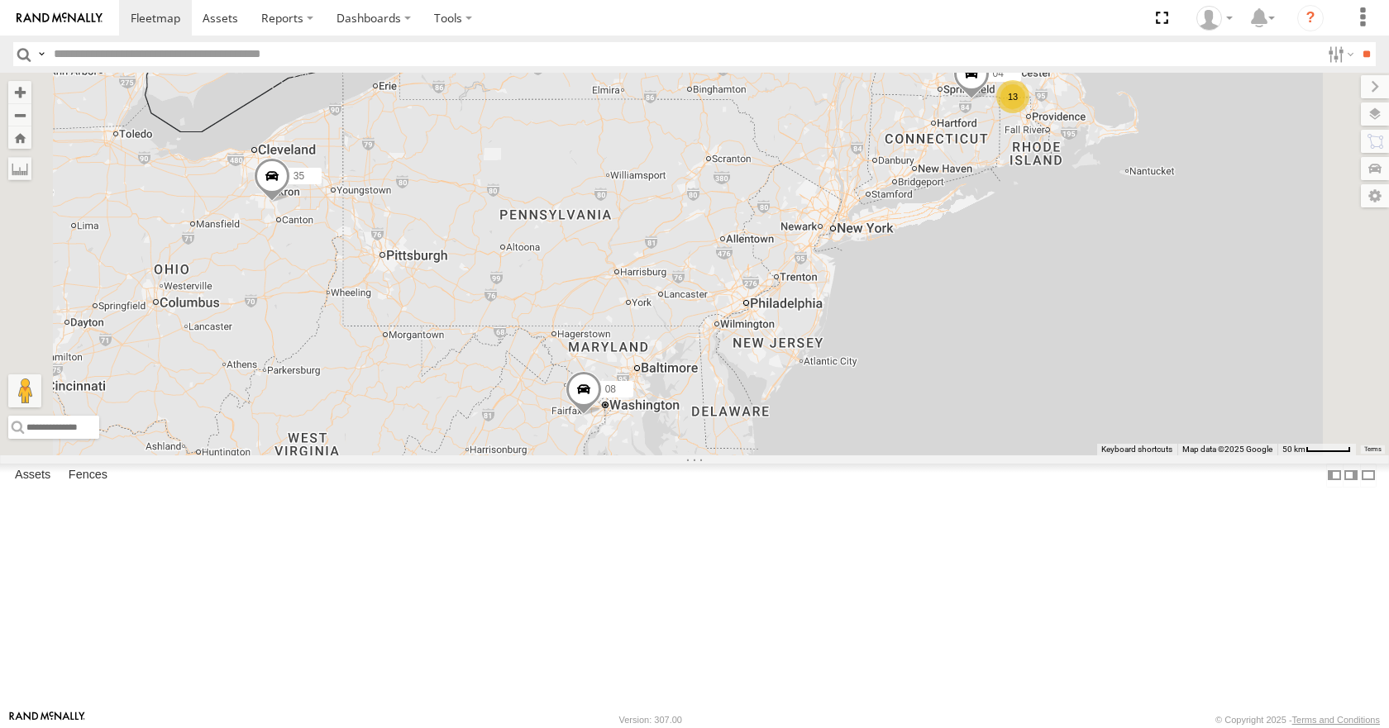
drag, startPoint x: 771, startPoint y: 417, endPoint x: 791, endPoint y: 388, distance: 35.1
click at [791, 388] on div "35 08 11 04 13 10" at bounding box center [694, 264] width 1389 height 382
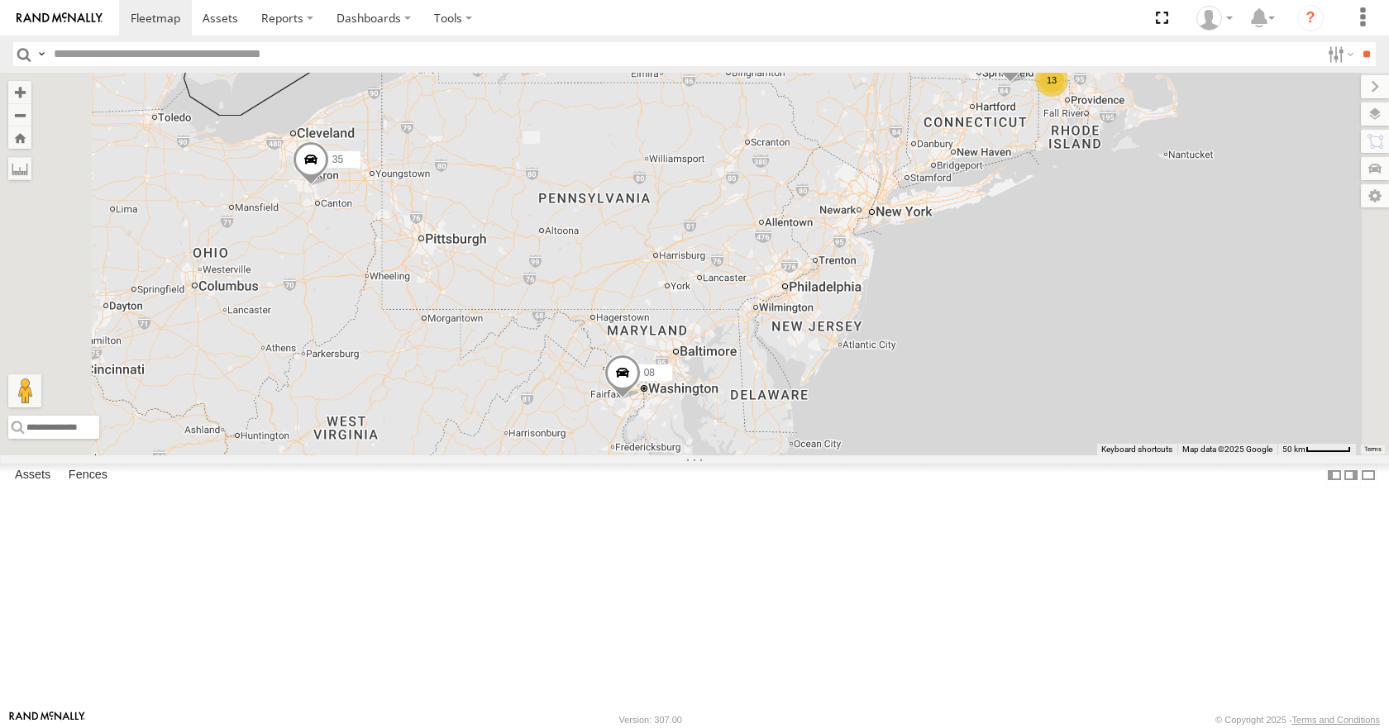
drag, startPoint x: 778, startPoint y: 322, endPoint x: 817, endPoint y: 303, distance: 42.9
click at [817, 303] on div "35 08 11 04 13 10" at bounding box center [694, 264] width 1389 height 382
drag, startPoint x: 895, startPoint y: 255, endPoint x: 910, endPoint y: 250, distance: 15.4
click at [910, 250] on div "35 08 11 04 13 10" at bounding box center [694, 264] width 1389 height 382
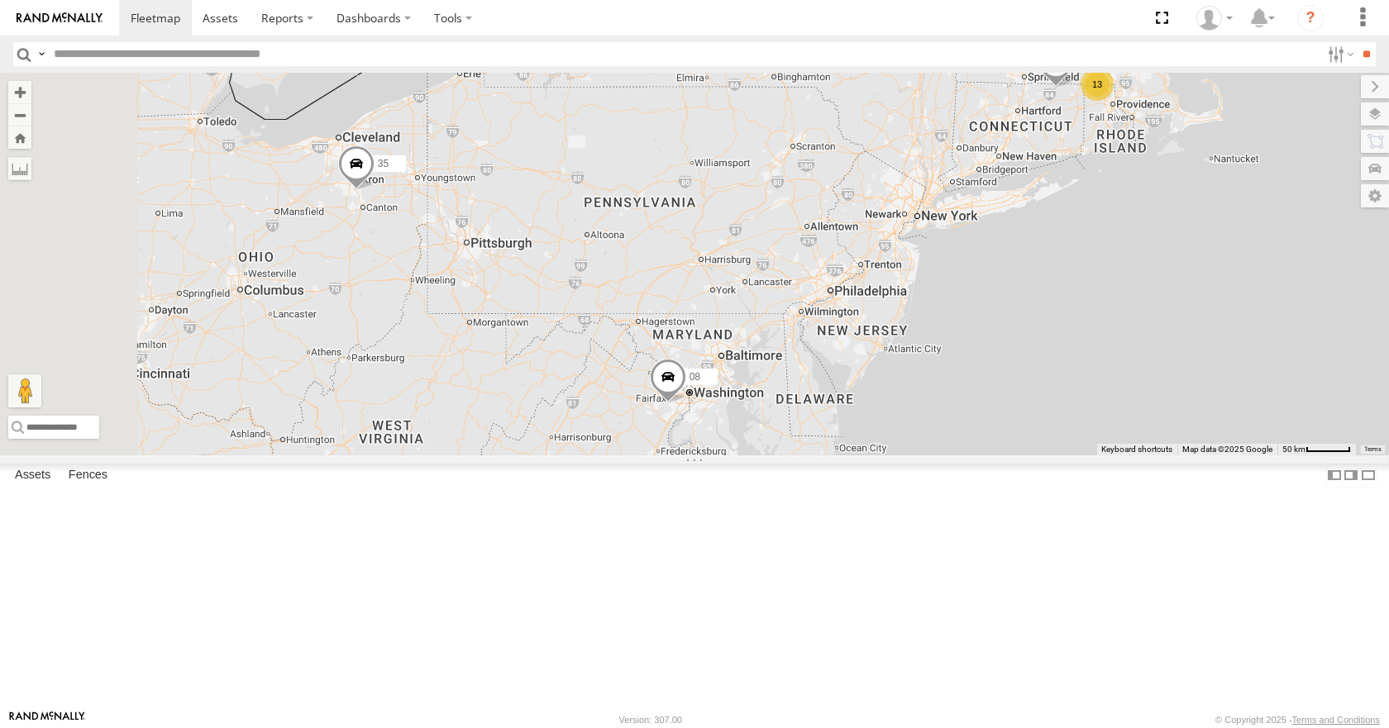
drag, startPoint x: 971, startPoint y: 243, endPoint x: 1022, endPoint y: 258, distance: 53.4
click at [1022, 258] on div "35 08 11 04 13 10" at bounding box center [694, 264] width 1389 height 382
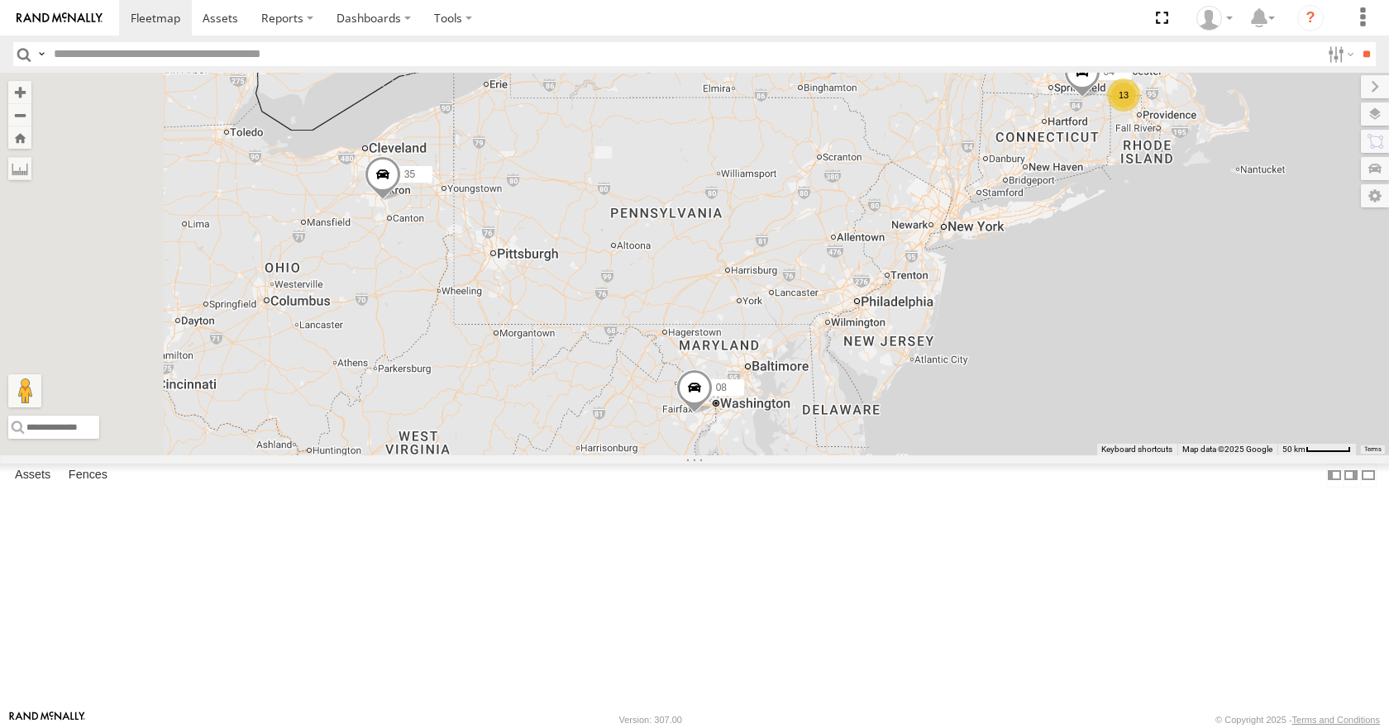
drag, startPoint x: 1028, startPoint y: 179, endPoint x: 1044, endPoint y: 183, distance: 17.0
click at [1044, 183] on div "35 08 11 04 13 10" at bounding box center [694, 264] width 1389 height 382
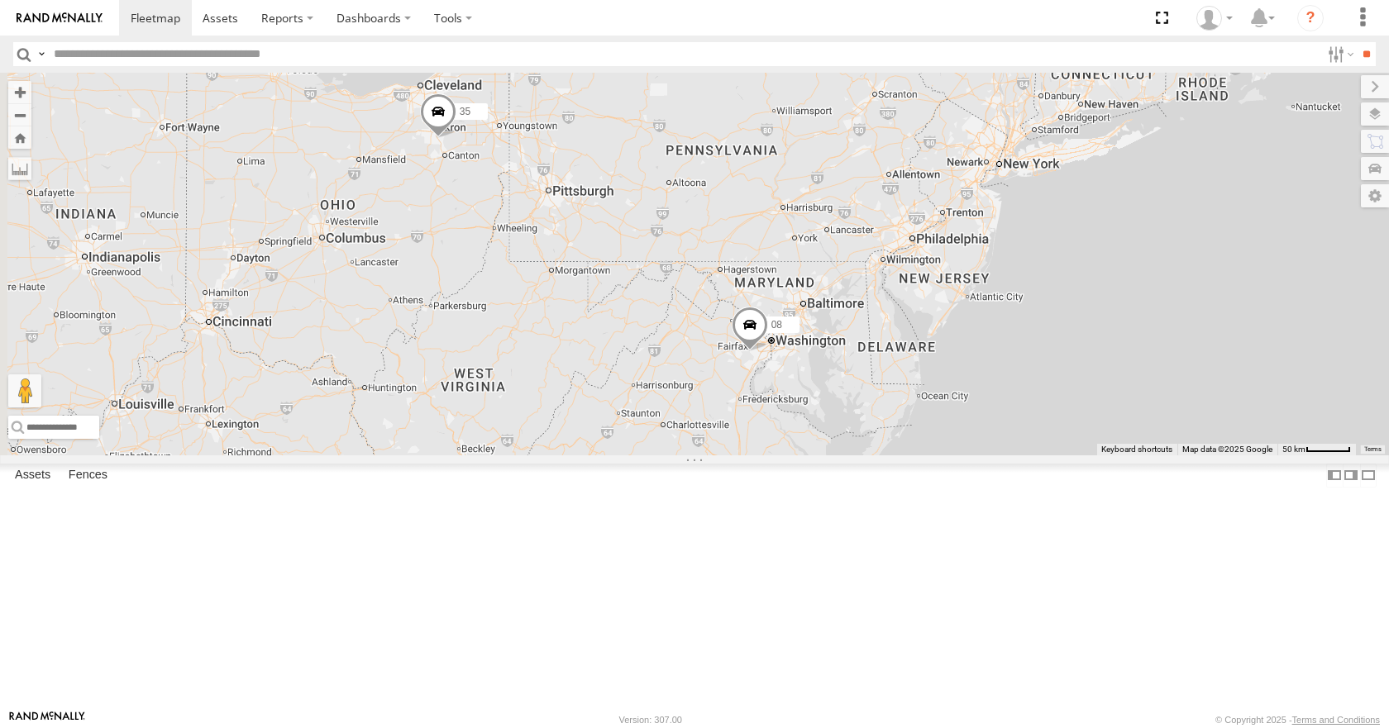
drag, startPoint x: 1041, startPoint y: 193, endPoint x: 1098, endPoint y: 129, distance: 85.5
click at [1098, 129] on div "35 08 11 04 13 10" at bounding box center [694, 264] width 1389 height 382
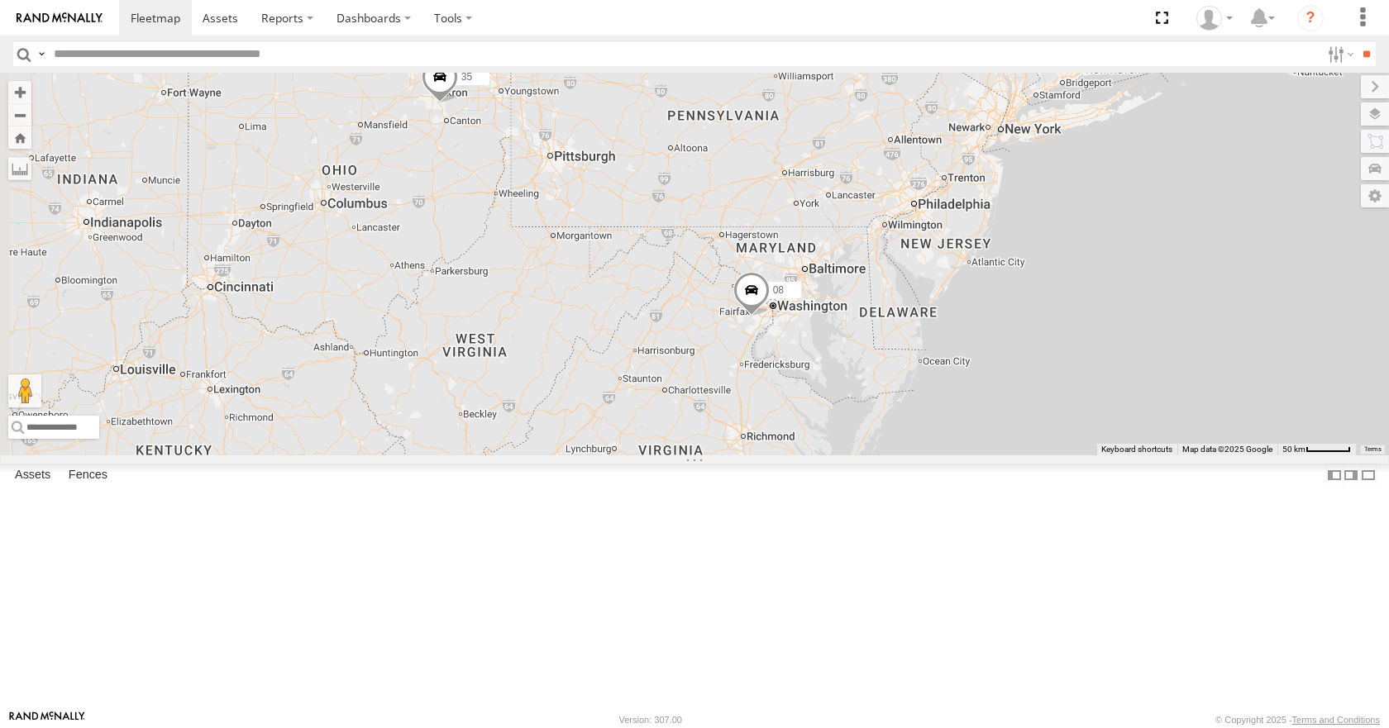
drag, startPoint x: 1095, startPoint y: 131, endPoint x: 1098, endPoint y: 97, distance: 34.1
click at [1098, 97] on div "35 08 11 04 13 10" at bounding box center [694, 264] width 1389 height 382
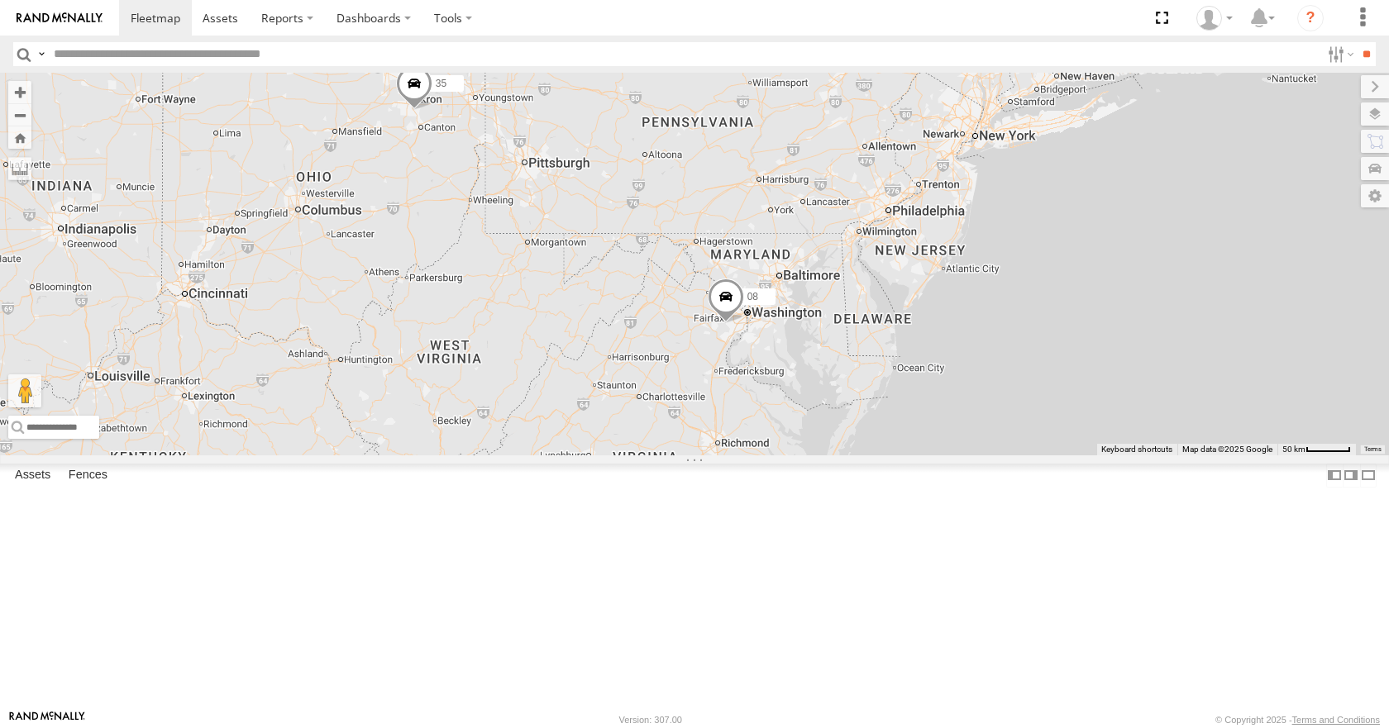
drag, startPoint x: 937, startPoint y: 213, endPoint x: 909, endPoint y: 222, distance: 29.5
click at [909, 222] on div "35 08 11 04 13 10 3" at bounding box center [694, 264] width 1389 height 382
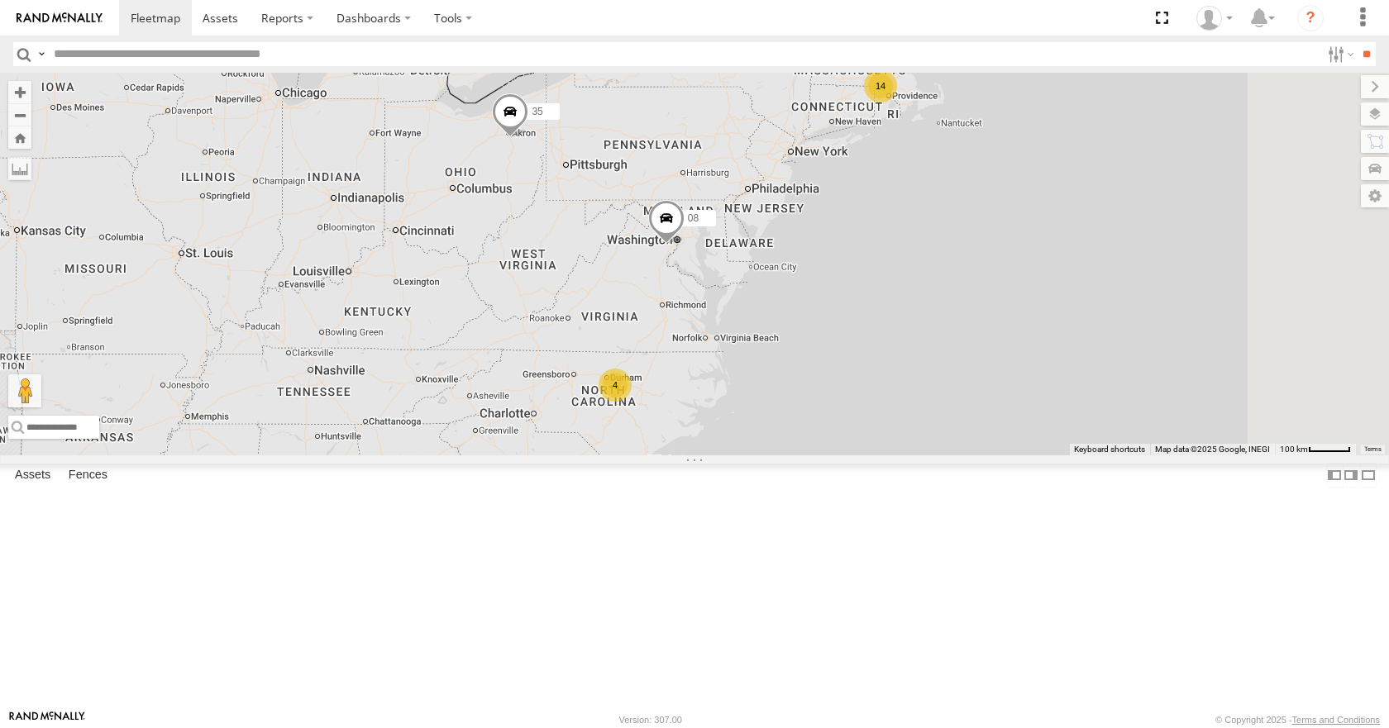
drag, startPoint x: 900, startPoint y: 246, endPoint x: 850, endPoint y: 259, distance: 52.1
click at [850, 259] on div "35 08 11 14 10 4" at bounding box center [694, 264] width 1389 height 382
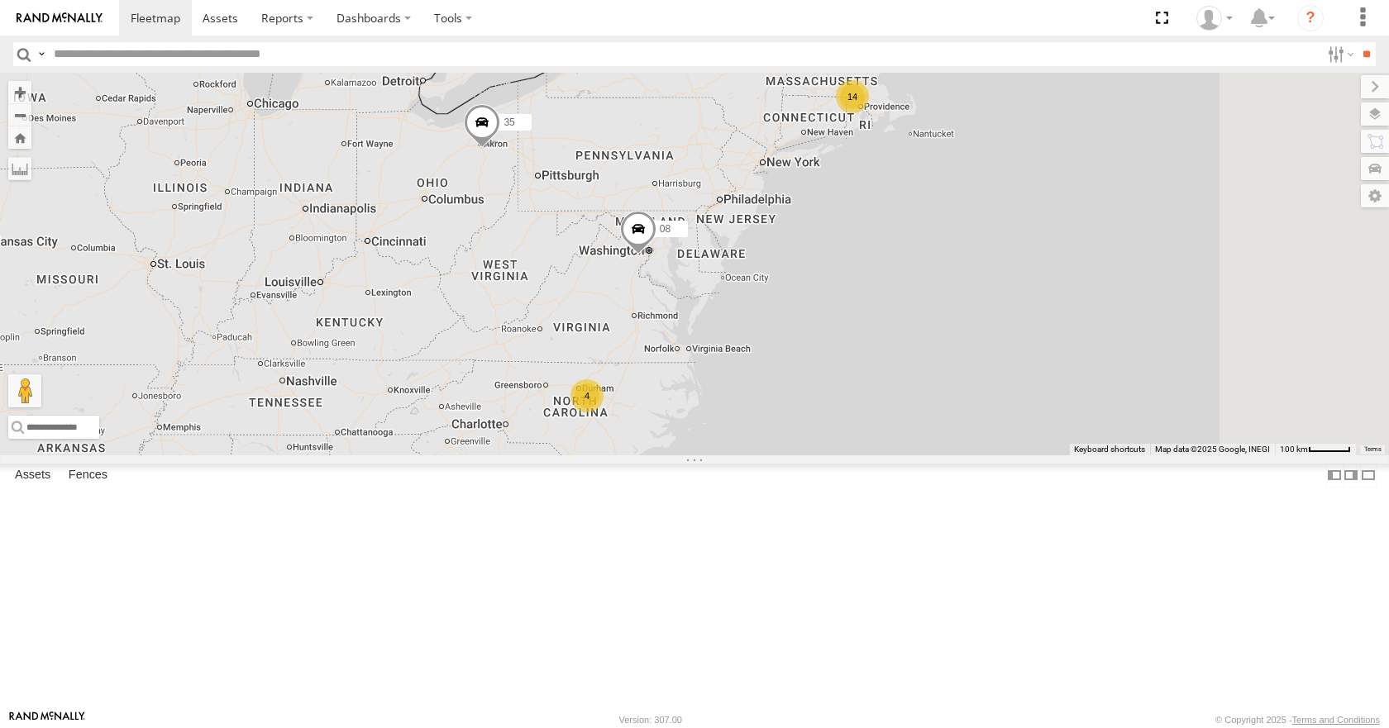
drag, startPoint x: 933, startPoint y: 142, endPoint x: 870, endPoint y: 167, distance: 68.3
click at [870, 167] on div "35 08 11 14 10 4" at bounding box center [694, 264] width 1389 height 382
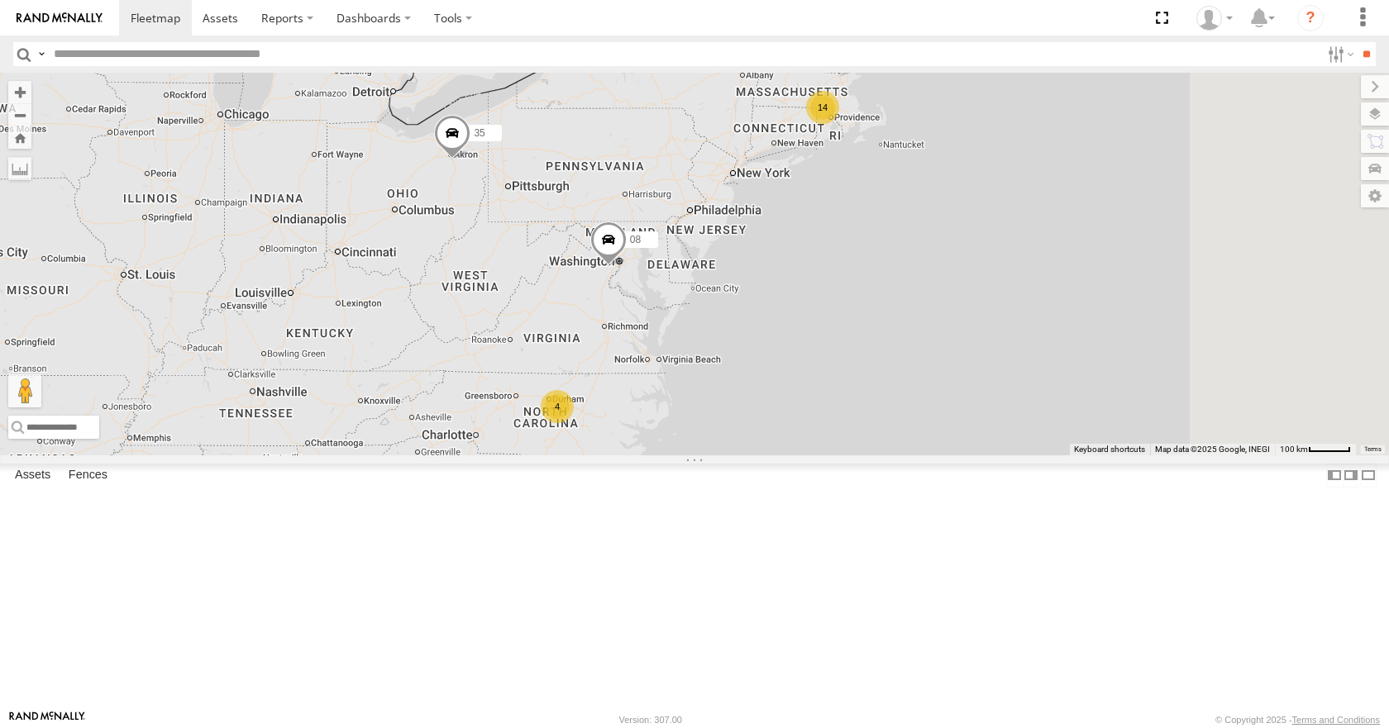
drag, startPoint x: 993, startPoint y: 88, endPoint x: 938, endPoint y: 113, distance: 60.3
click at [938, 113] on div "35 08 11 14 10 4" at bounding box center [694, 264] width 1389 height 382
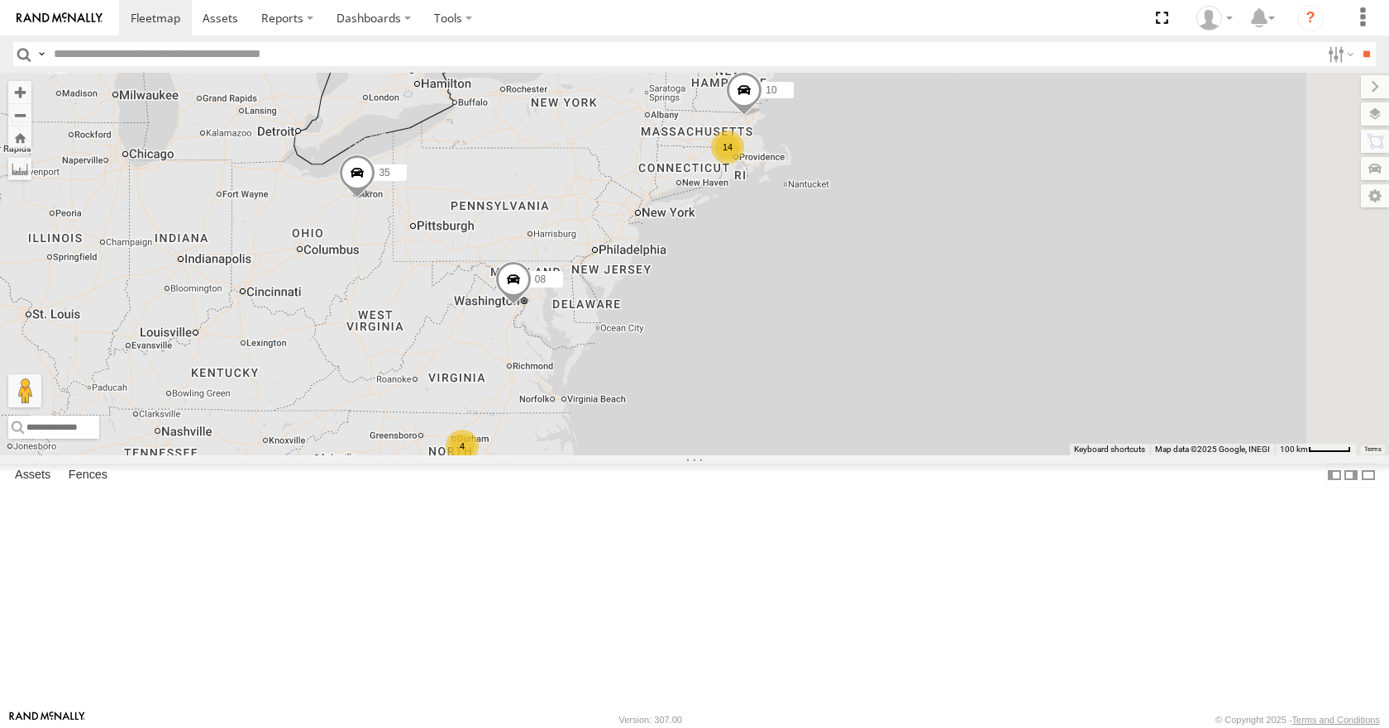
drag, startPoint x: 994, startPoint y: 162, endPoint x: 950, endPoint y: 177, distance: 47.1
click at [950, 177] on div "35 08 11 14 10 4" at bounding box center [694, 264] width 1389 height 382
drag, startPoint x: 1028, startPoint y: 101, endPoint x: 991, endPoint y: 111, distance: 37.7
click at [991, 111] on div "35 08 11 14 10 4" at bounding box center [694, 264] width 1389 height 382
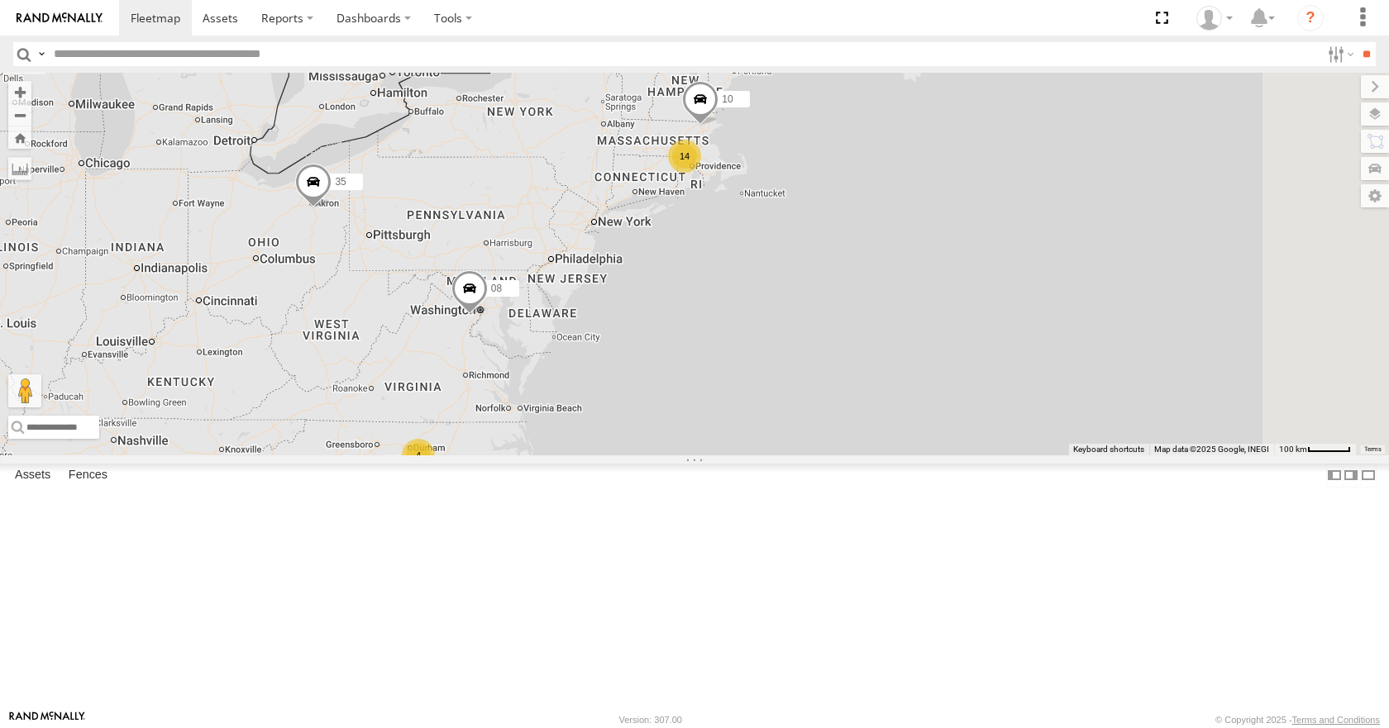
drag, startPoint x: 980, startPoint y: 161, endPoint x: 1004, endPoint y: 148, distance: 27.4
click at [1004, 148] on div "35 08 11 14 10 4" at bounding box center [694, 264] width 1389 height 382
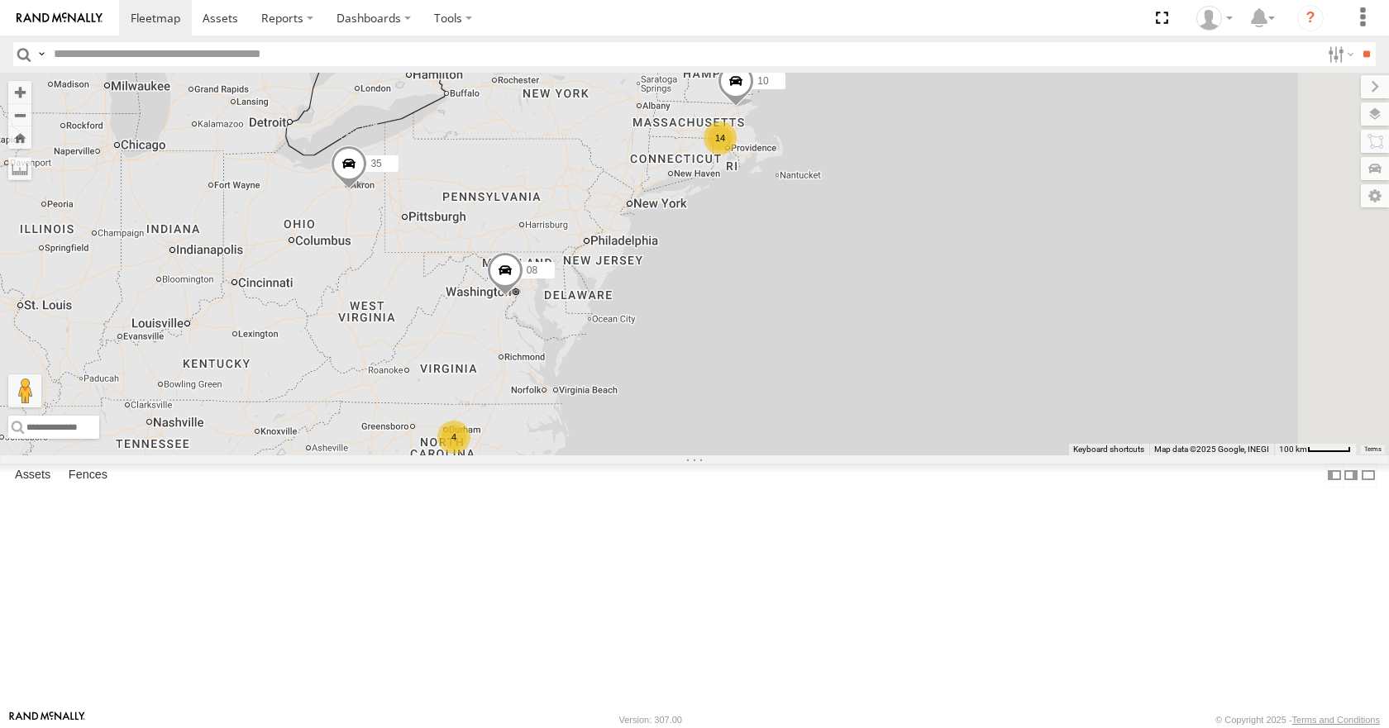
click at [990, 165] on div "35 08 11 14 10 4" at bounding box center [694, 264] width 1389 height 382
drag, startPoint x: 1004, startPoint y: 192, endPoint x: 994, endPoint y: 196, distance: 10.7
click at [994, 196] on div "35 08 11 14 10 4" at bounding box center [694, 264] width 1389 height 382
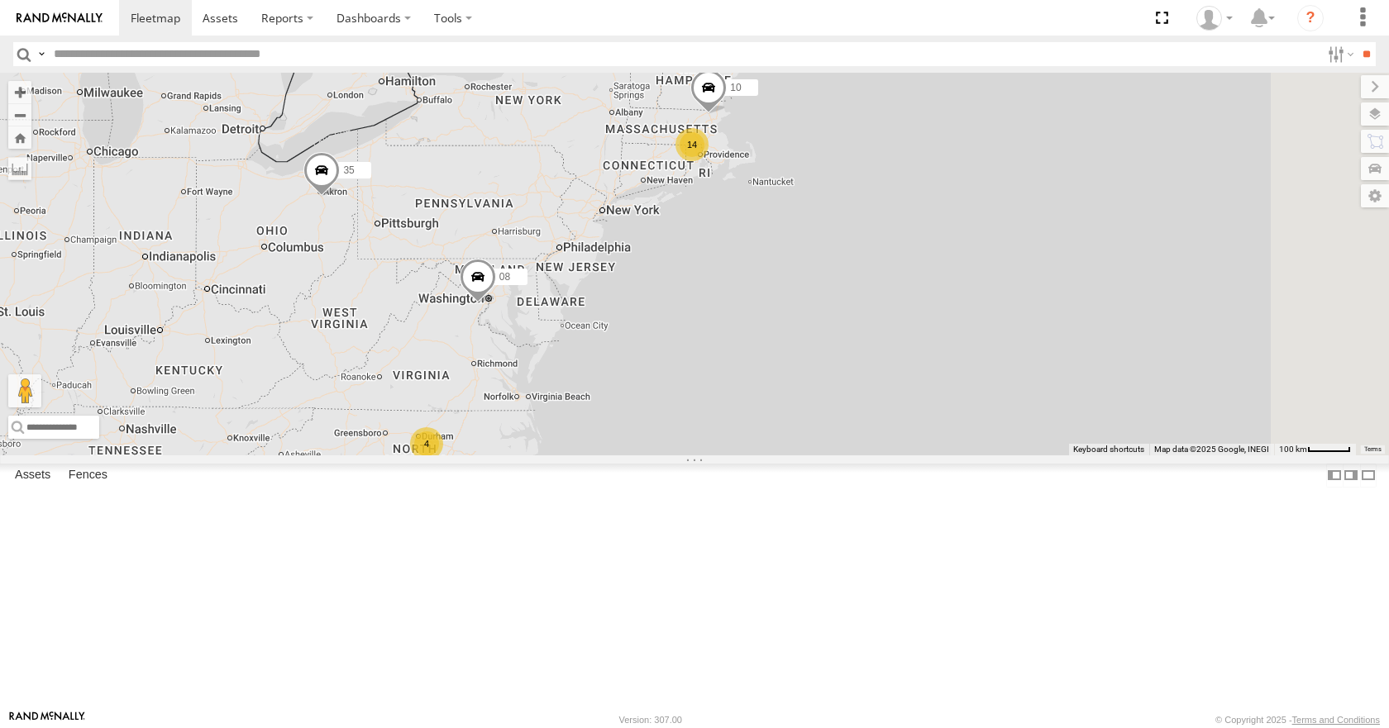
drag, startPoint x: 1004, startPoint y: 284, endPoint x: 982, endPoint y: 290, distance: 23.3
click at [982, 290] on div "35 08 11 14 10 4" at bounding box center [694, 264] width 1389 height 382
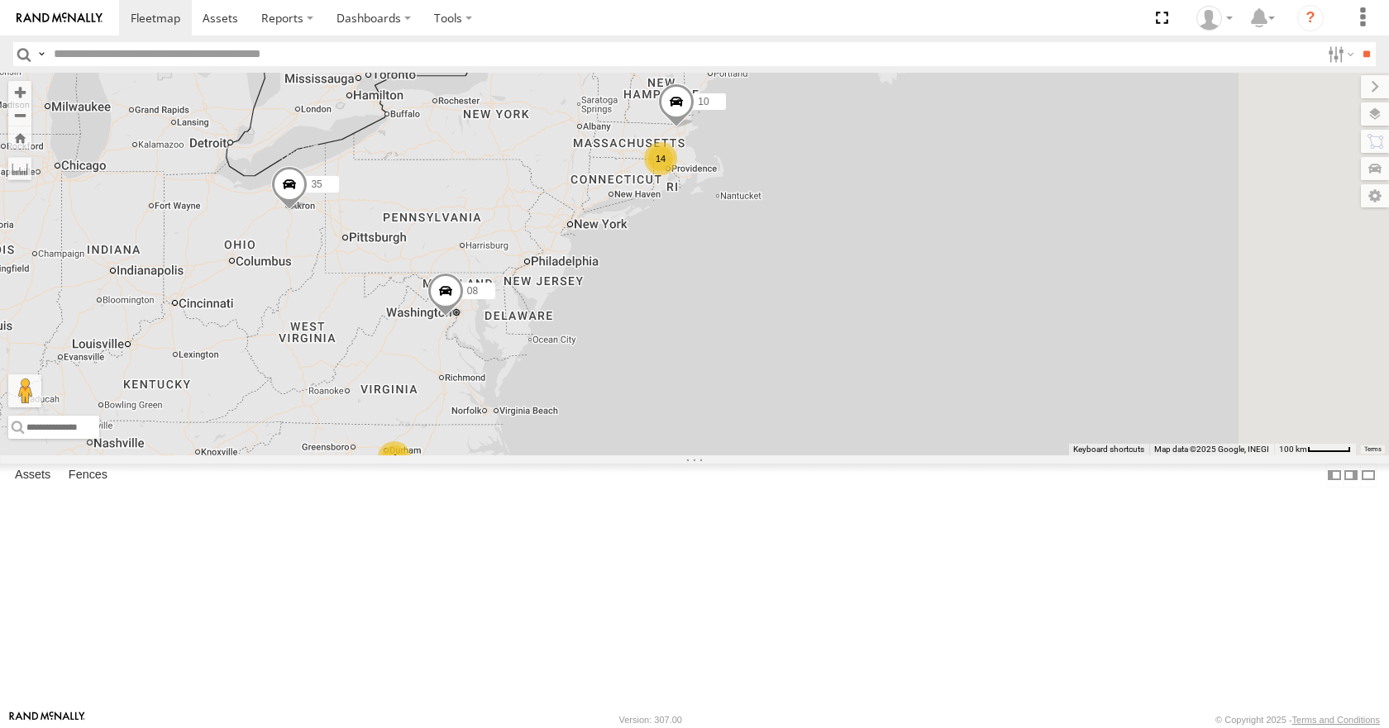
drag, startPoint x: 975, startPoint y: 334, endPoint x: 937, endPoint y: 352, distance: 42.2
click at [937, 352] on div "35 08 11 14 10 4" at bounding box center [694, 264] width 1389 height 382
drag, startPoint x: 932, startPoint y: 302, endPoint x: 944, endPoint y: 290, distance: 16.4
click at [944, 290] on div "35 08 11 14 10 4" at bounding box center [694, 264] width 1389 height 382
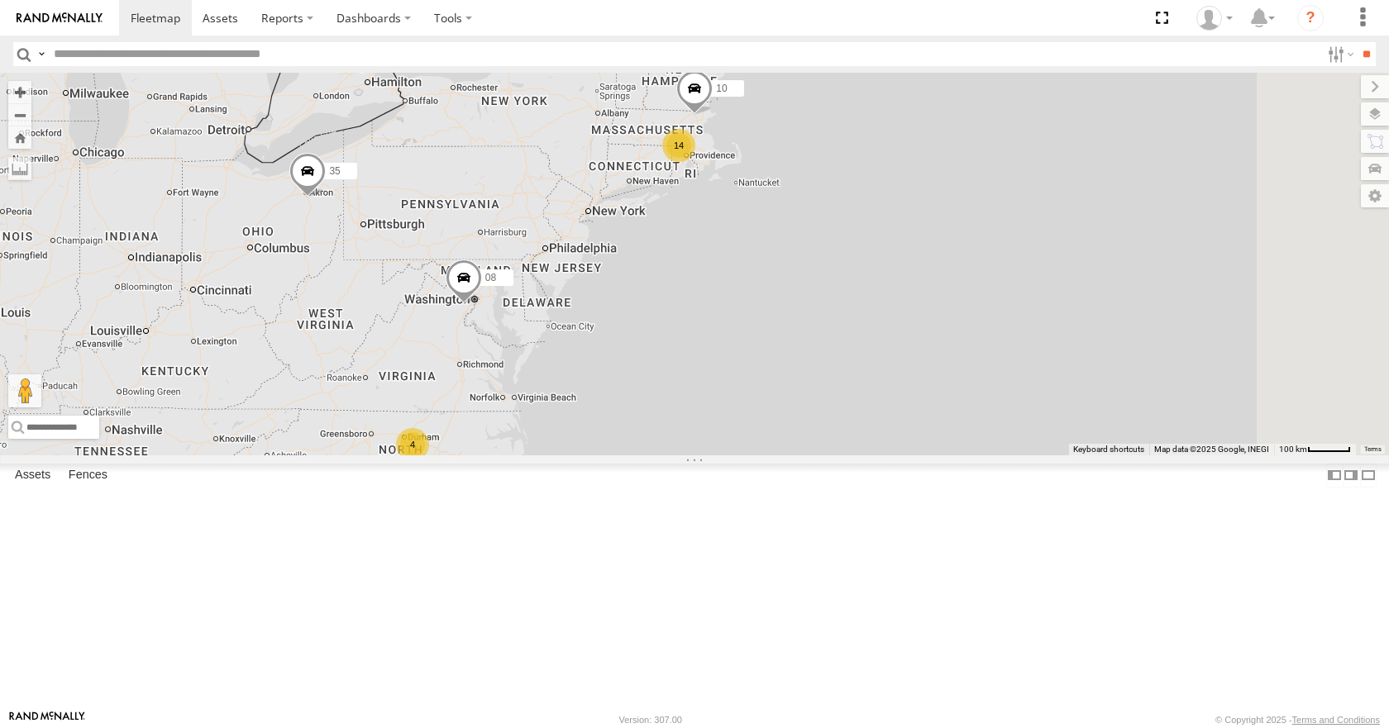
drag, startPoint x: 896, startPoint y: 272, endPoint x: 913, endPoint y: 260, distance: 20.2
click at [913, 260] on div "35 08 11 14 10 4" at bounding box center [694, 264] width 1389 height 382
drag, startPoint x: 919, startPoint y: 298, endPoint x: 905, endPoint y: 305, distance: 15.5
click at [906, 305] on div "35 08 11 14 10 4" at bounding box center [694, 264] width 1389 height 382
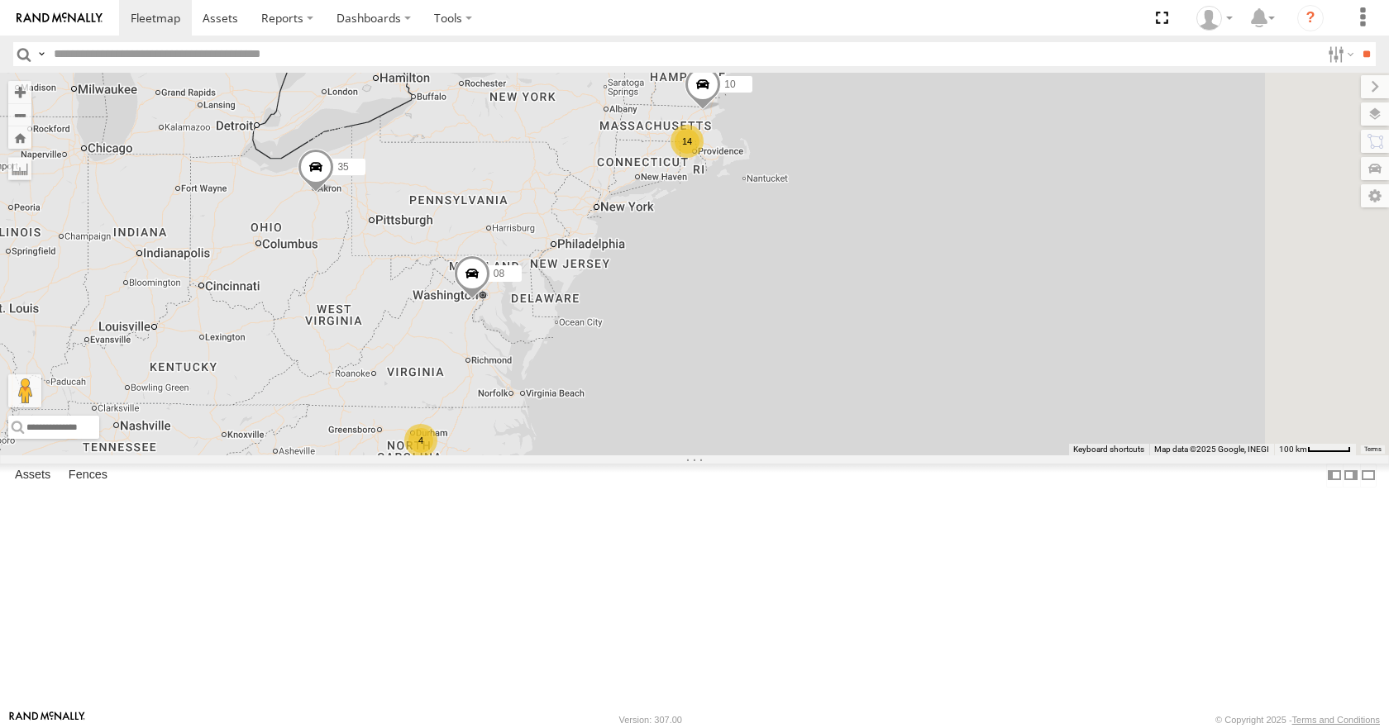
drag, startPoint x: 907, startPoint y: 264, endPoint x: 931, endPoint y: 255, distance: 25.6
click at [931, 255] on div "35 08 11 14 10 4" at bounding box center [694, 264] width 1389 height 382
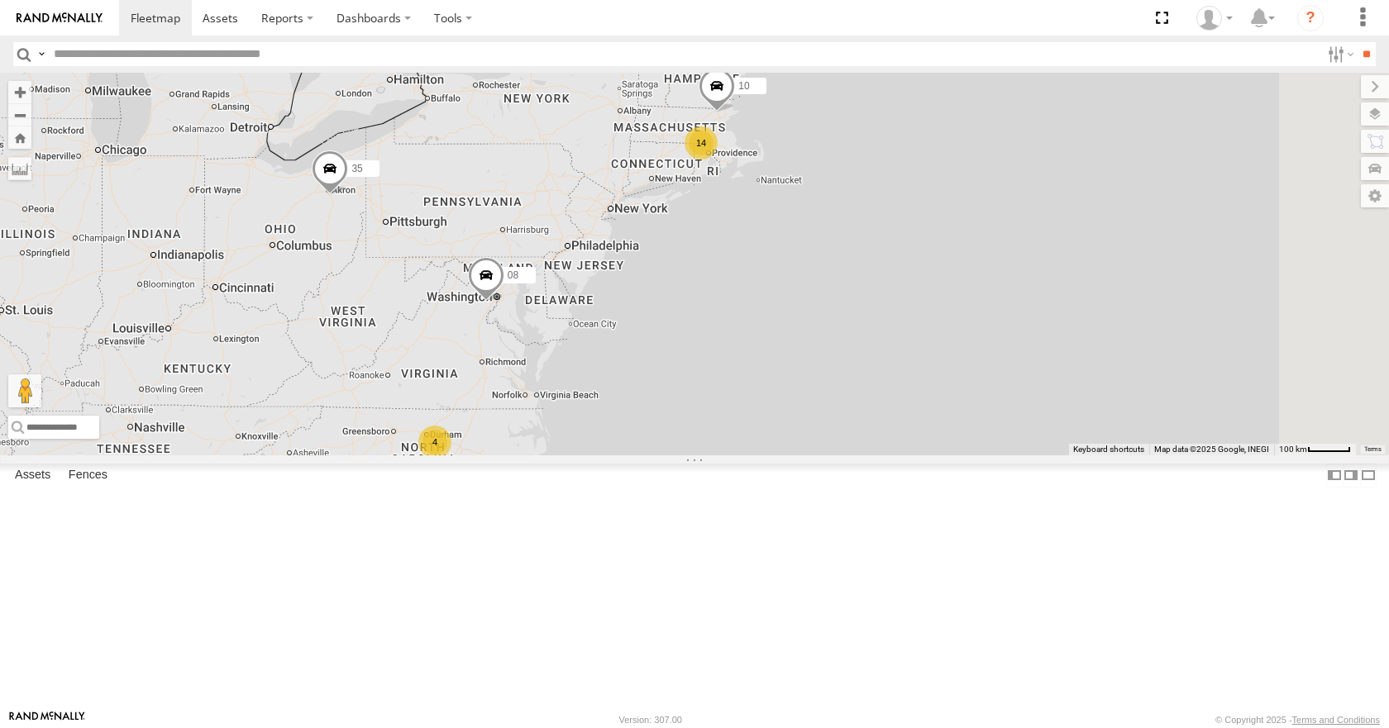
drag, startPoint x: 872, startPoint y: 228, endPoint x: 891, endPoint y: 229, distance: 19.0
click at [891, 229] on div "35 08 11 14 10 4" at bounding box center [694, 264] width 1389 height 382
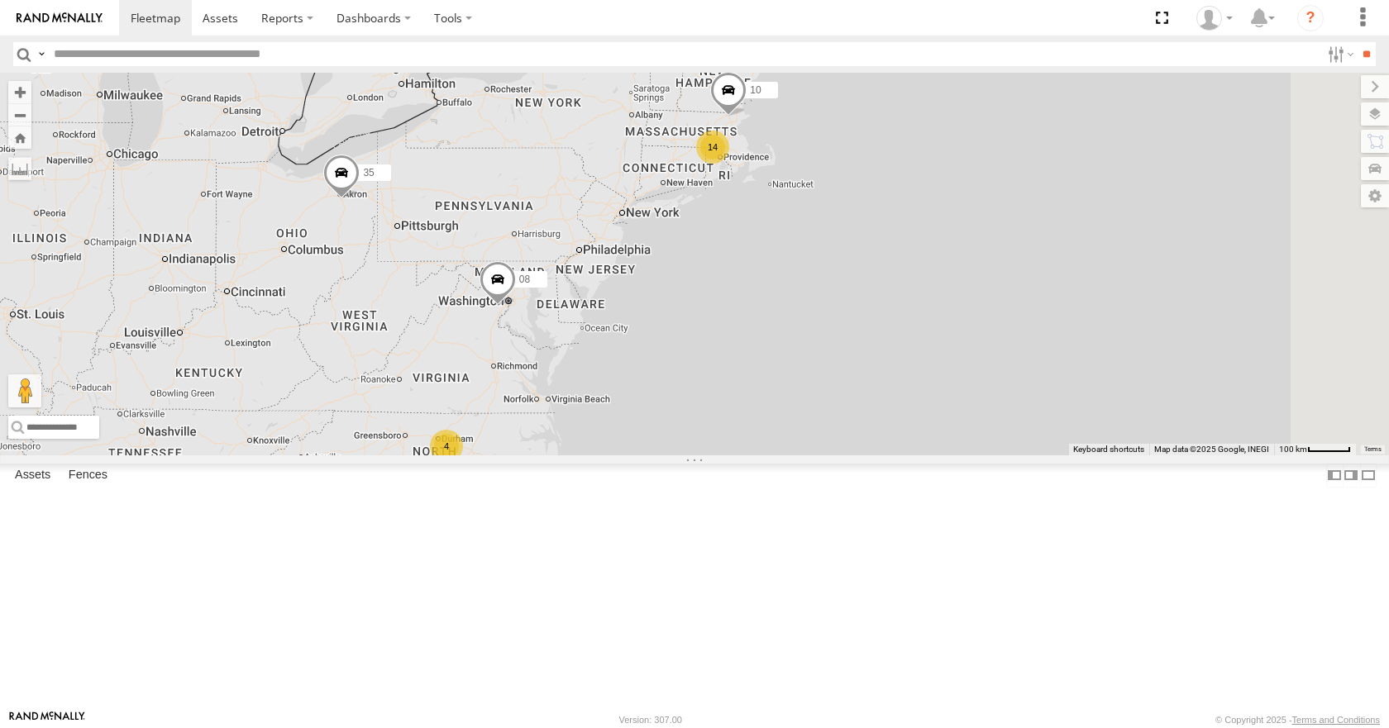
drag, startPoint x: 905, startPoint y: 178, endPoint x: 920, endPoint y: 183, distance: 15.7
click at [920, 183] on div "35 08 11 14 10 4" at bounding box center [694, 264] width 1389 height 382
drag, startPoint x: 889, startPoint y: 141, endPoint x: 896, endPoint y: 145, distance: 8.5
click at [896, 145] on div "35 08 11 14 10 4" at bounding box center [694, 264] width 1389 height 382
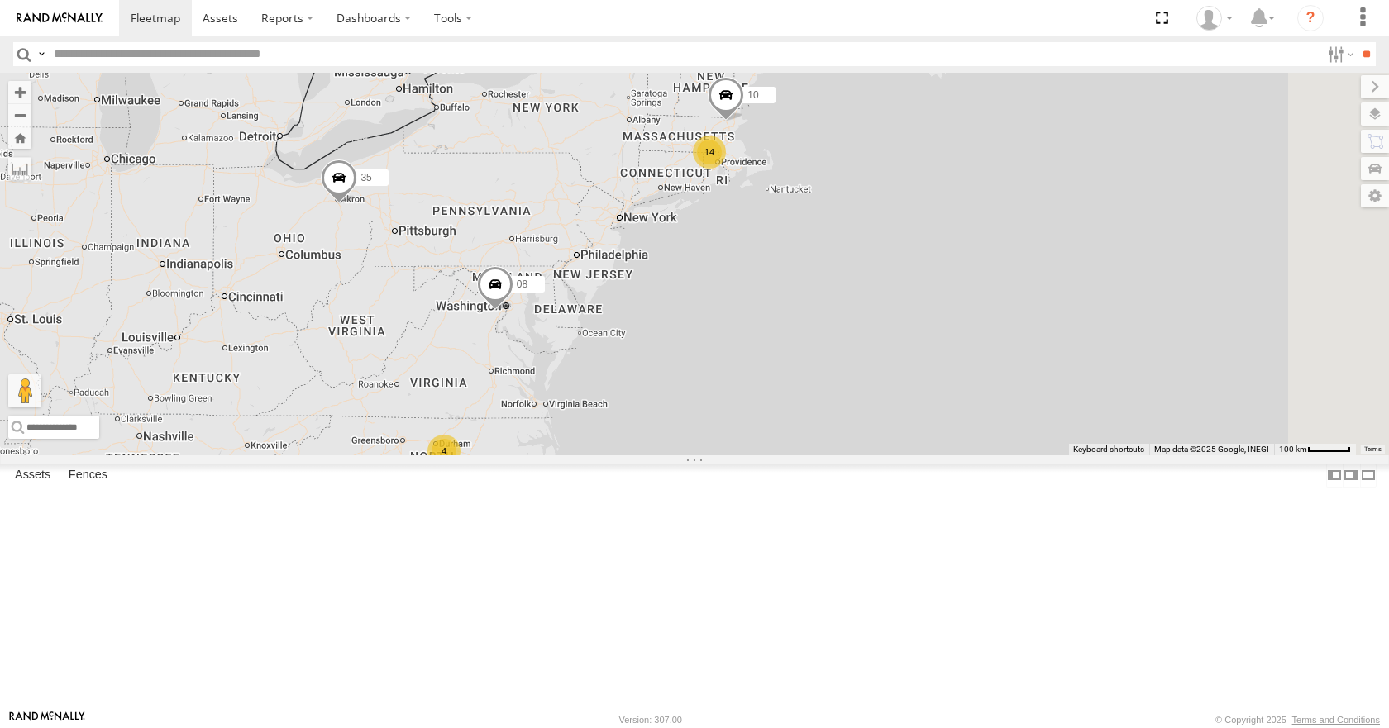
drag, startPoint x: 885, startPoint y: 186, endPoint x: 867, endPoint y: 193, distance: 18.6
click at [867, 193] on div "35 08 11 14 10 4" at bounding box center [694, 264] width 1389 height 382
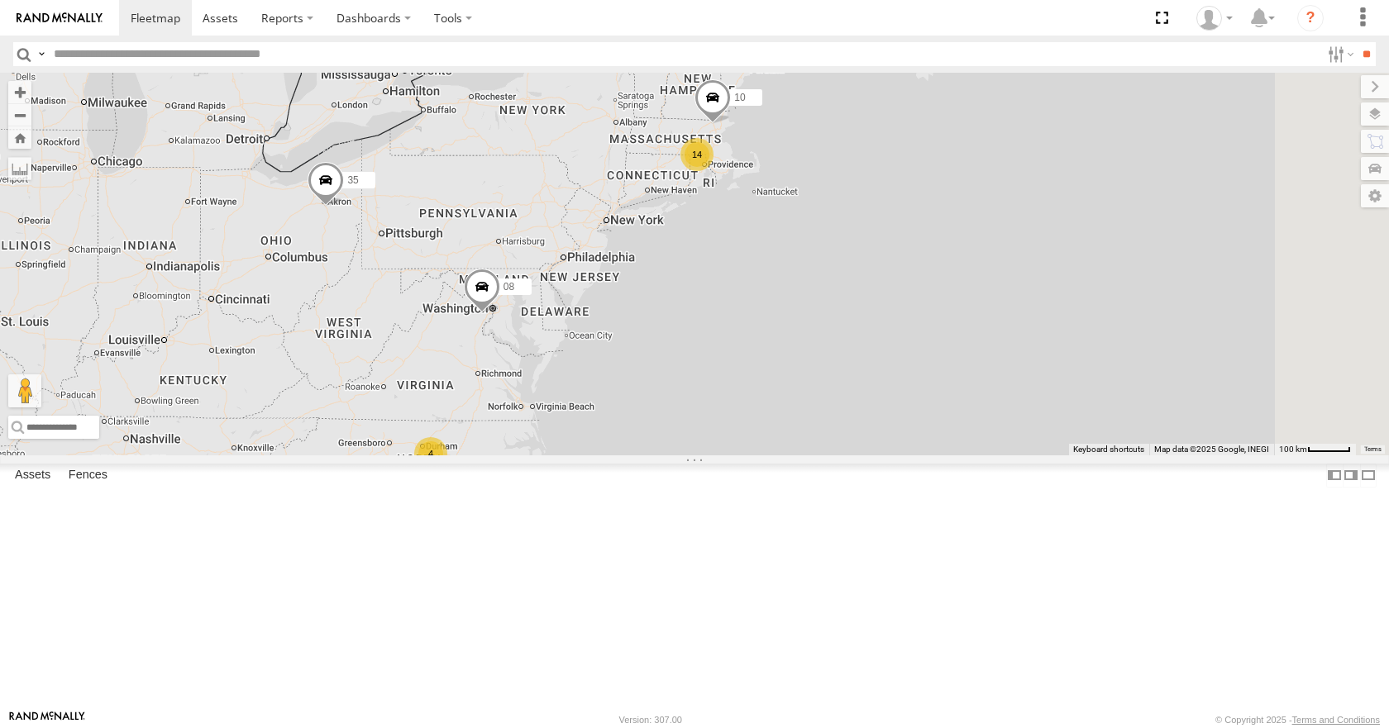
click at [843, 209] on div "35 08 11 14 10 4" at bounding box center [694, 264] width 1389 height 382
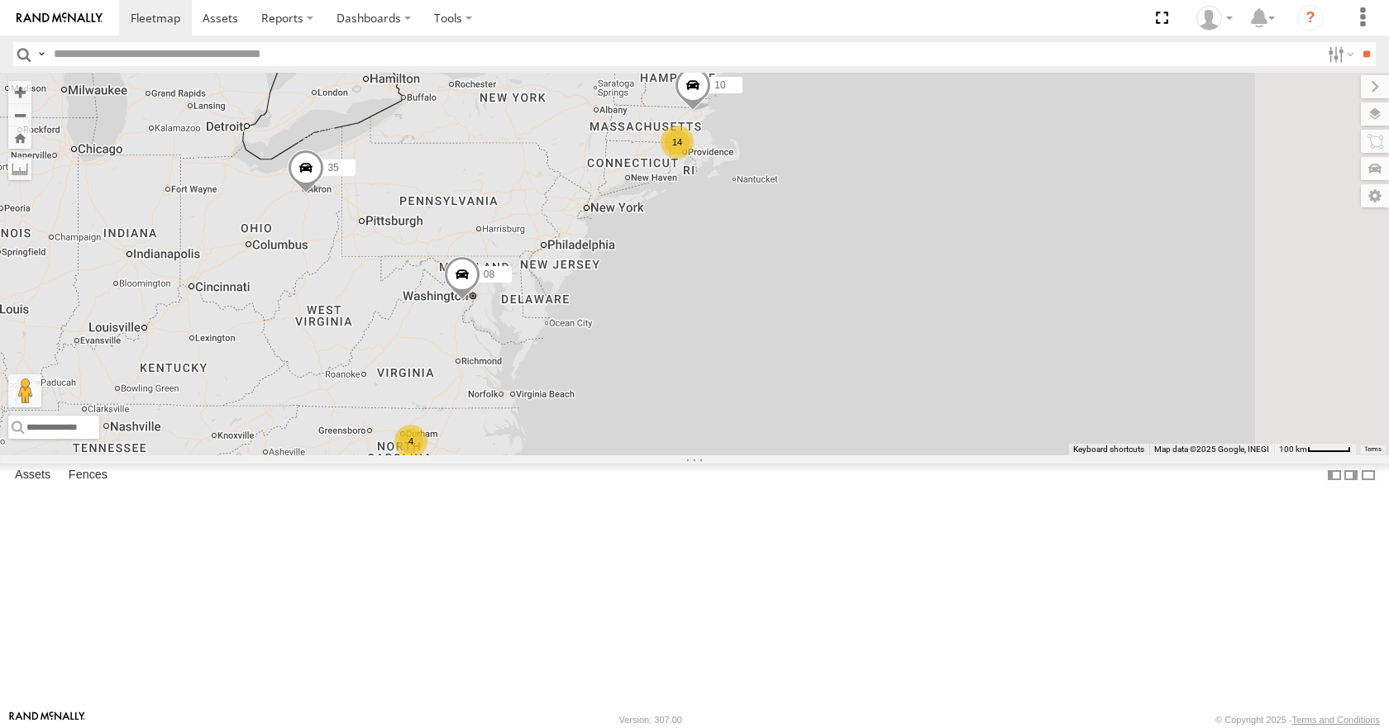
drag, startPoint x: 858, startPoint y: 251, endPoint x: 828, endPoint y: 233, distance: 35.6
click at [828, 233] on div "35 08 11 14 10 4" at bounding box center [694, 264] width 1389 height 382
drag, startPoint x: 822, startPoint y: 241, endPoint x: 803, endPoint y: 248, distance: 20.1
click at [803, 248] on div "35 08 11 14 10 4" at bounding box center [694, 264] width 1389 height 382
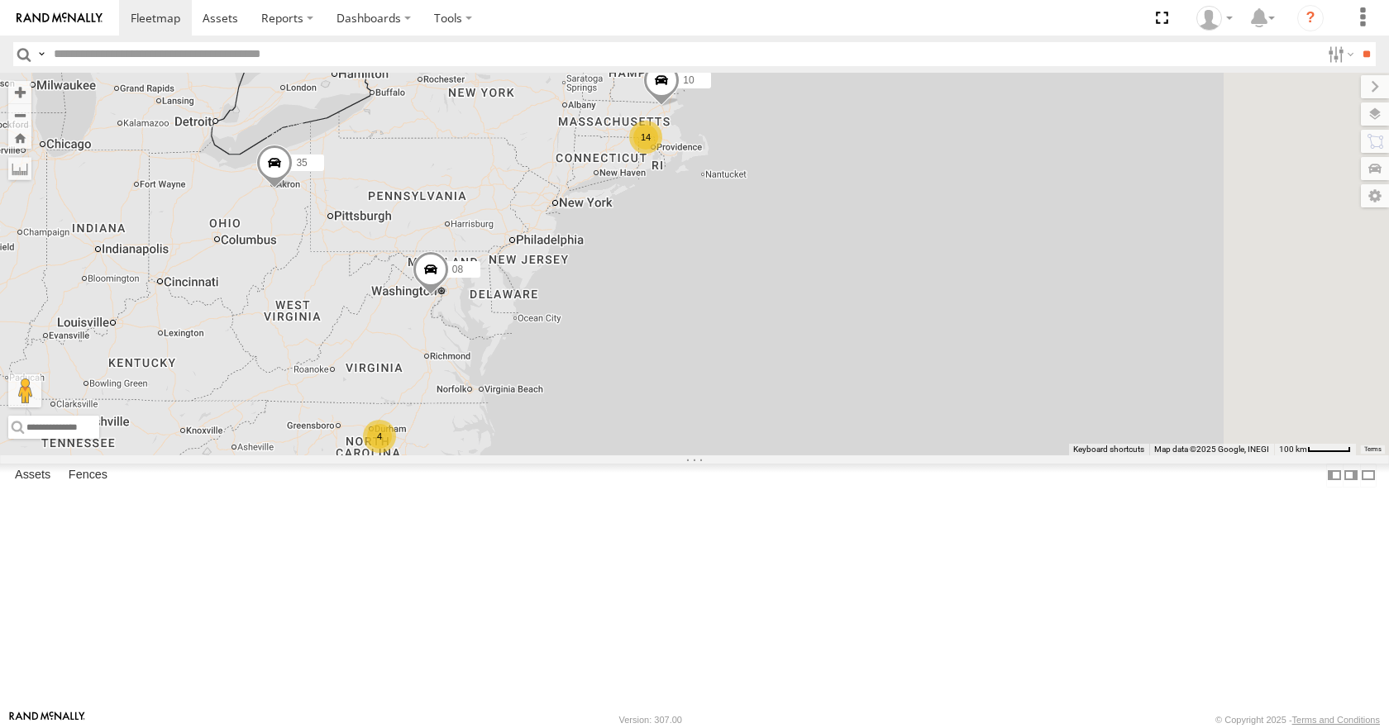
drag, startPoint x: 833, startPoint y: 279, endPoint x: 804, endPoint y: 269, distance: 31.6
click at [804, 269] on div "35 08 11 14 10 4" at bounding box center [694, 264] width 1389 height 382
click at [823, 292] on div "35 08 11 14 10 4" at bounding box center [694, 264] width 1389 height 382
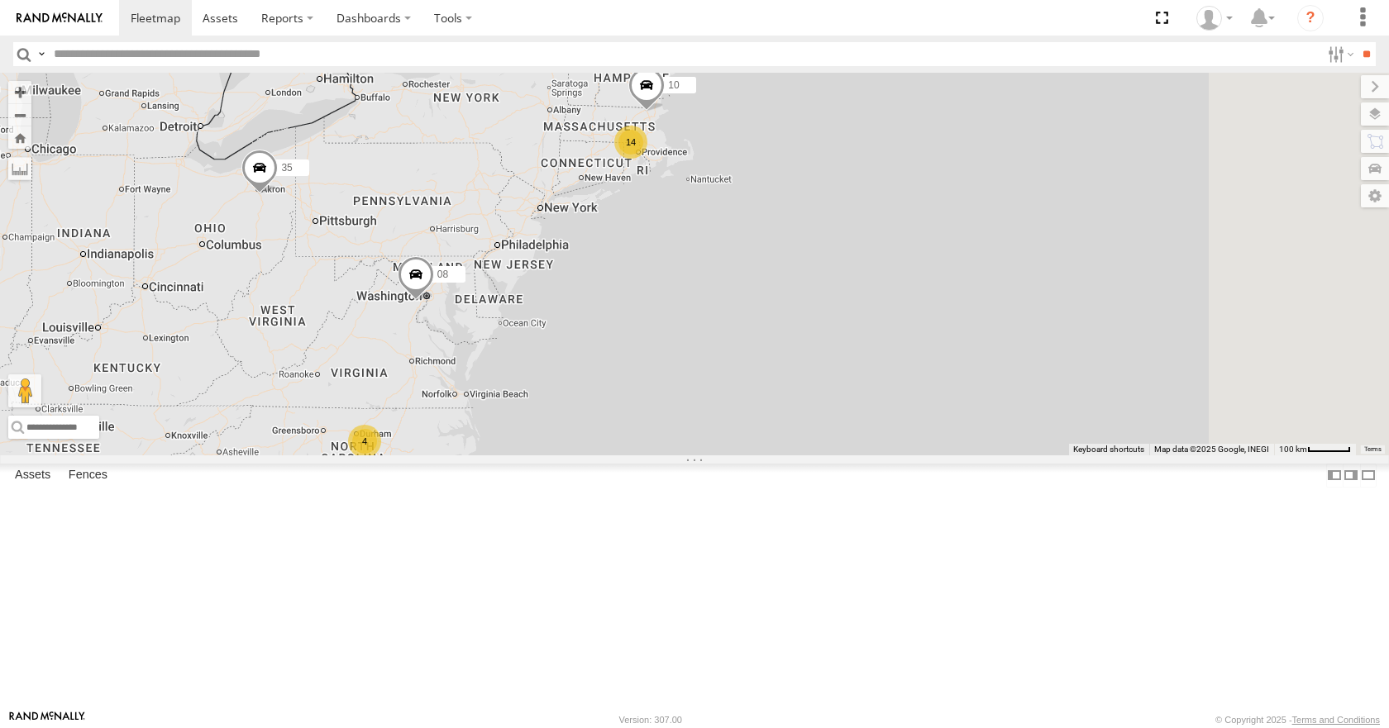
drag, startPoint x: 866, startPoint y: 278, endPoint x: 852, endPoint y: 284, distance: 15.2
click at [852, 284] on div "35 08 11 14 10 4" at bounding box center [694, 264] width 1389 height 382
drag
click at [877, 313] on div "35 08 11 14 10 4" at bounding box center [694, 264] width 1389 height 382
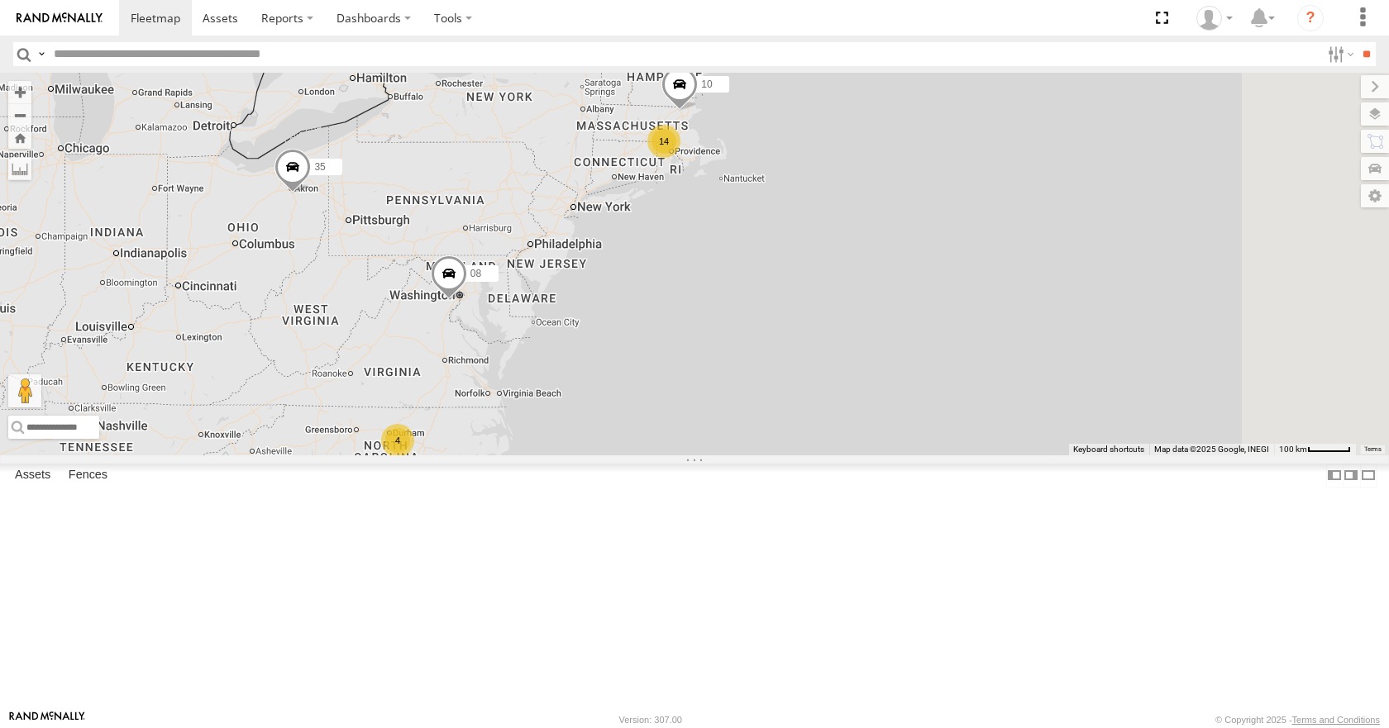
click at [820, 332] on div "35 08 11 14 10 4" at bounding box center [694, 264] width 1389 height 382
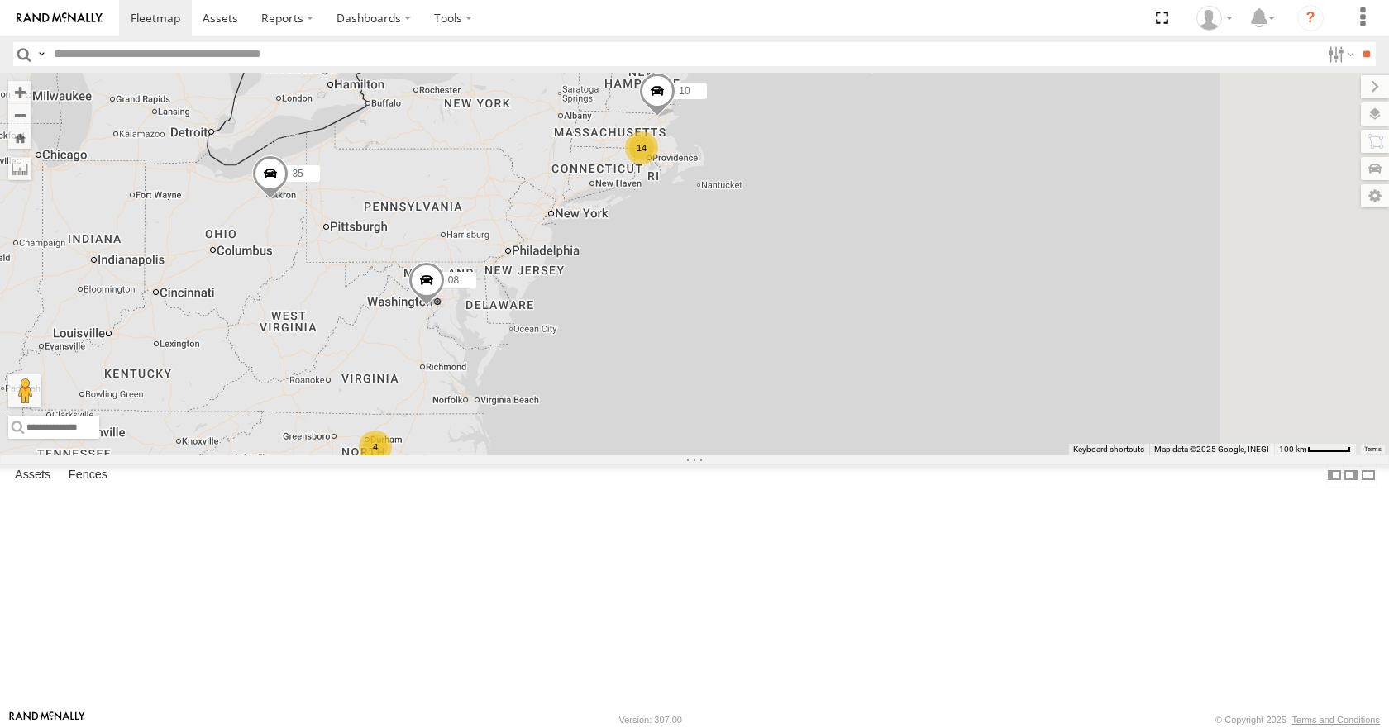
click at [813, 317] on div "35 08 11 14 10 4" at bounding box center [694, 264] width 1389 height 382
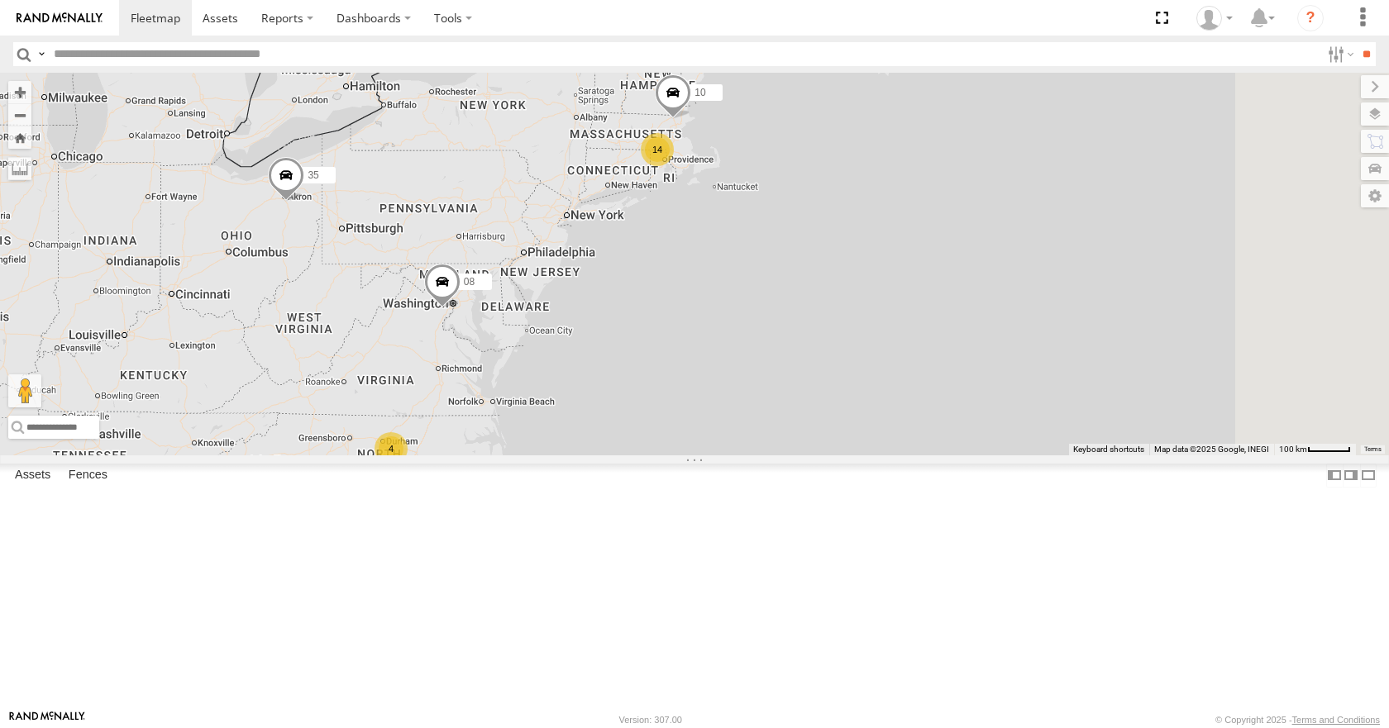
click at [808, 341] on div "35 08 11 14 10 4" at bounding box center [694, 264] width 1389 height 382
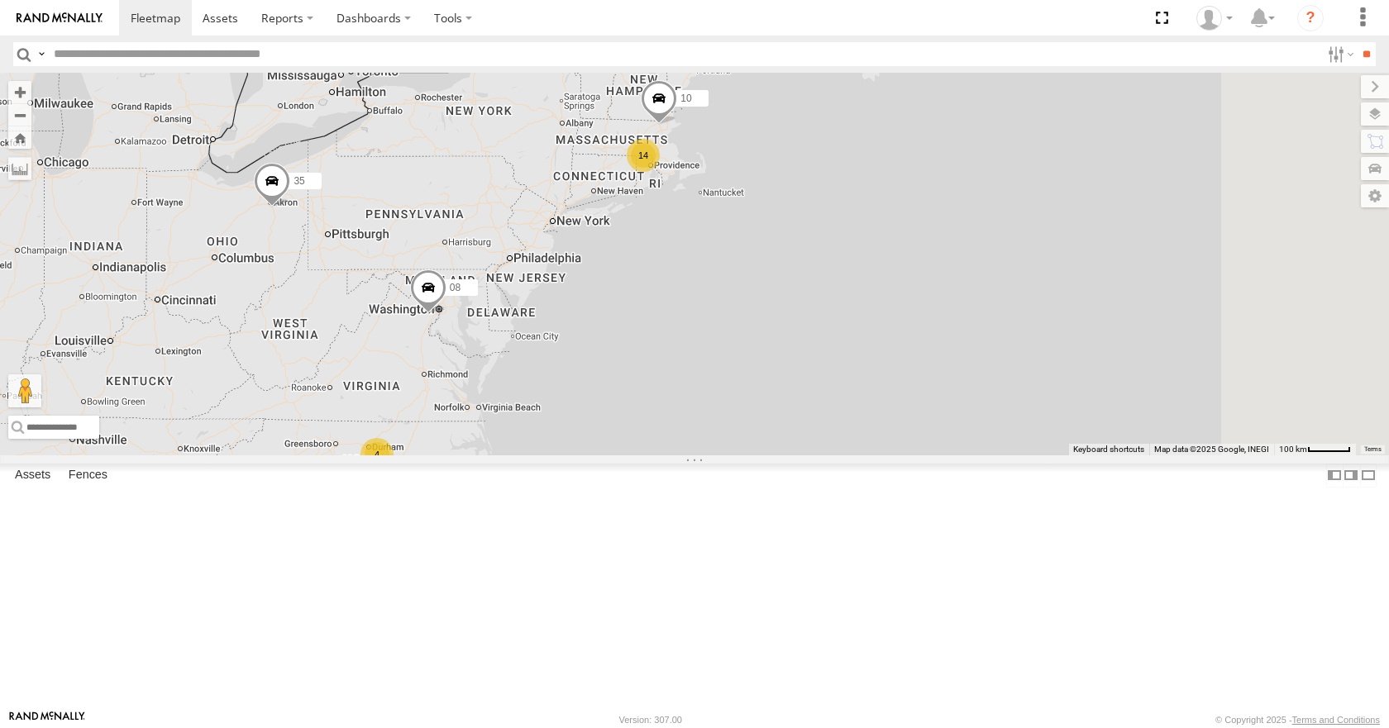
click at [788, 374] on div "35 08 11 14 10 4" at bounding box center [694, 264] width 1389 height 382
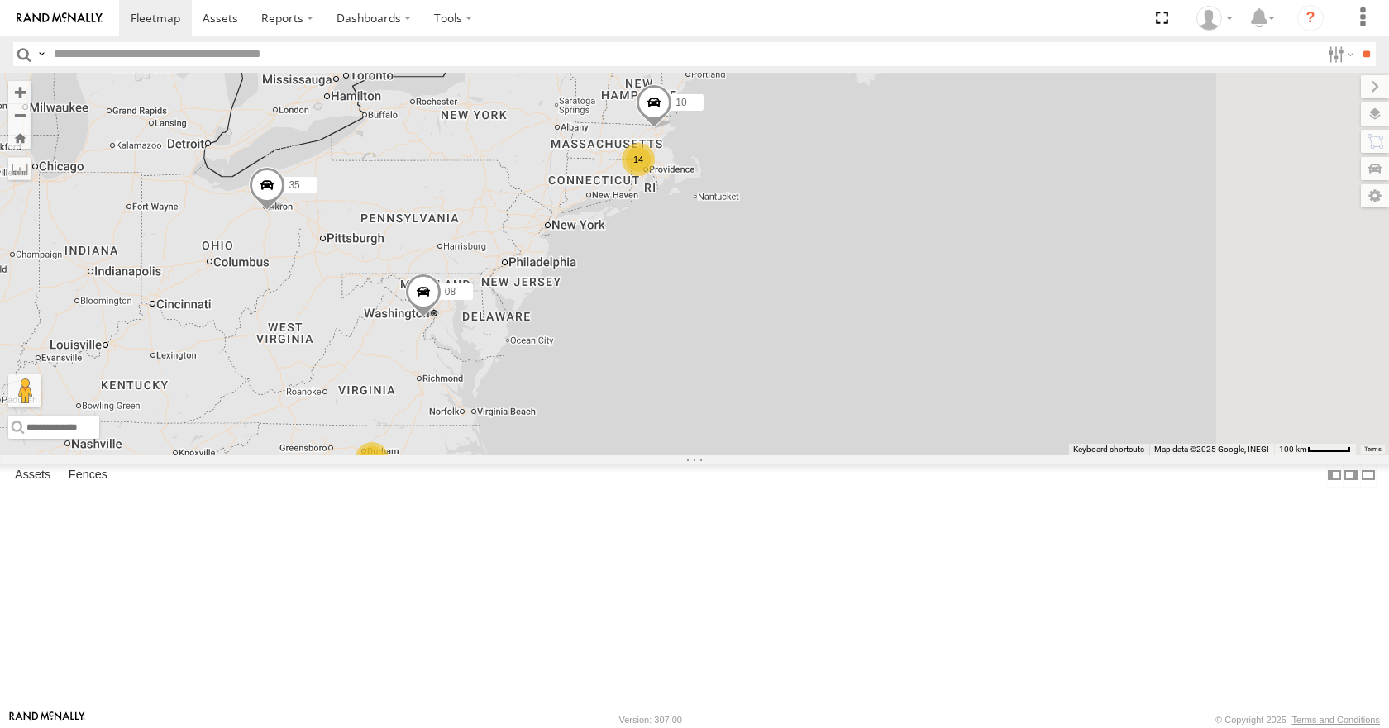
click at [766, 345] on div "35 08 11 14 10 4" at bounding box center [694, 264] width 1389 height 382
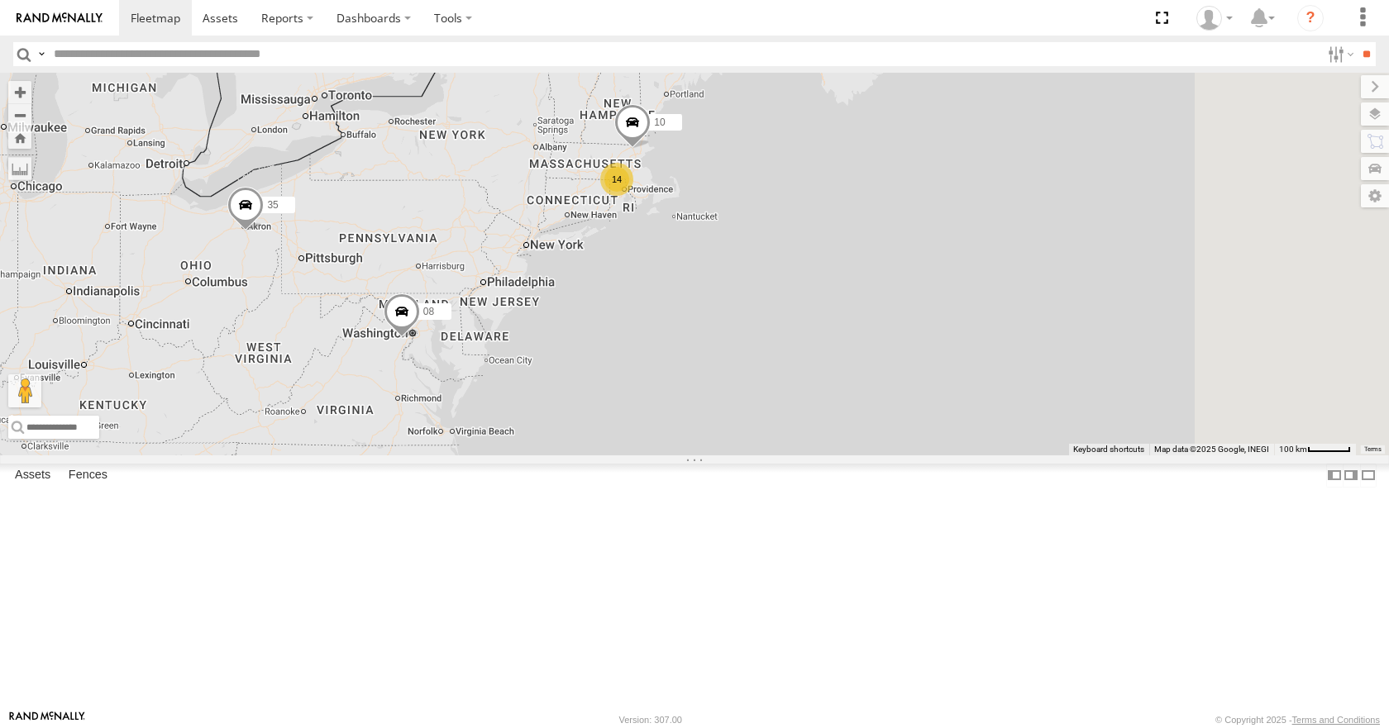
click at [795, 338] on div "35 08 11 14 10 4" at bounding box center [694, 264] width 1389 height 382
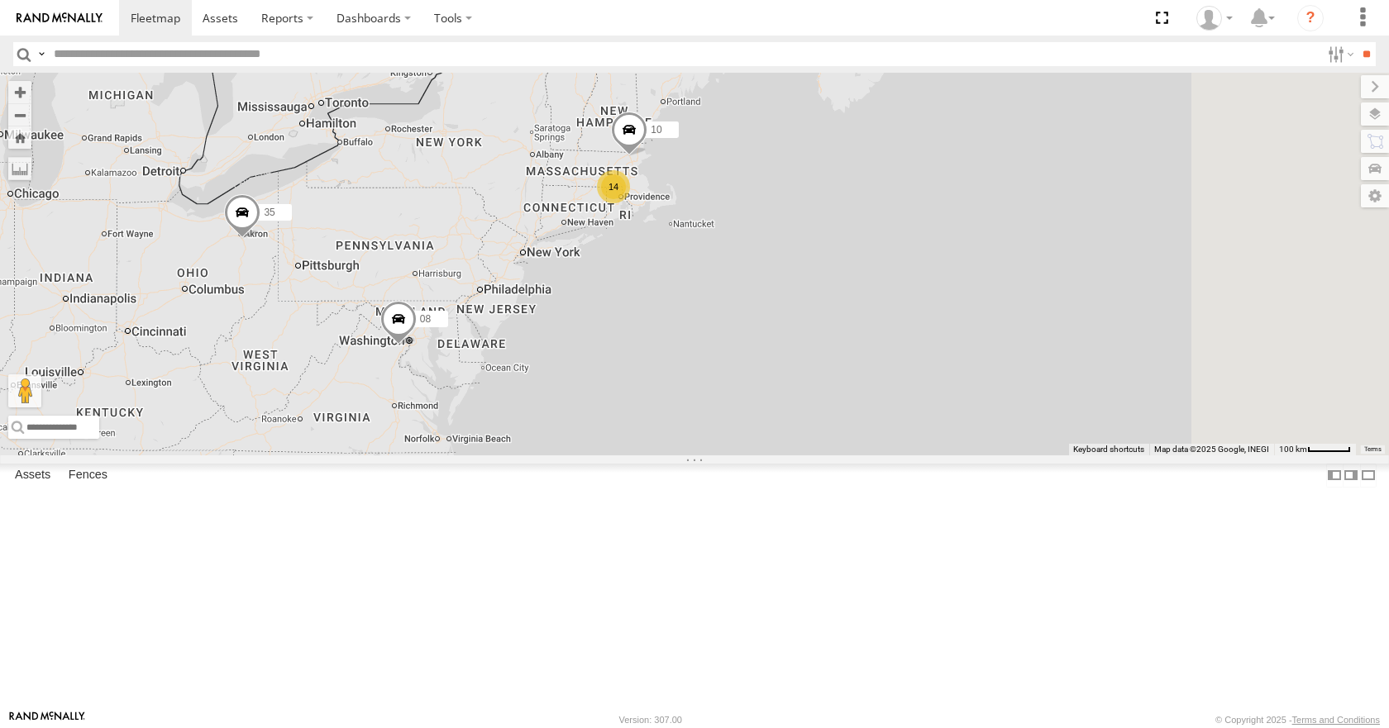
click at [782, 322] on div "35 08 11 14 10 4" at bounding box center [694, 264] width 1389 height 382
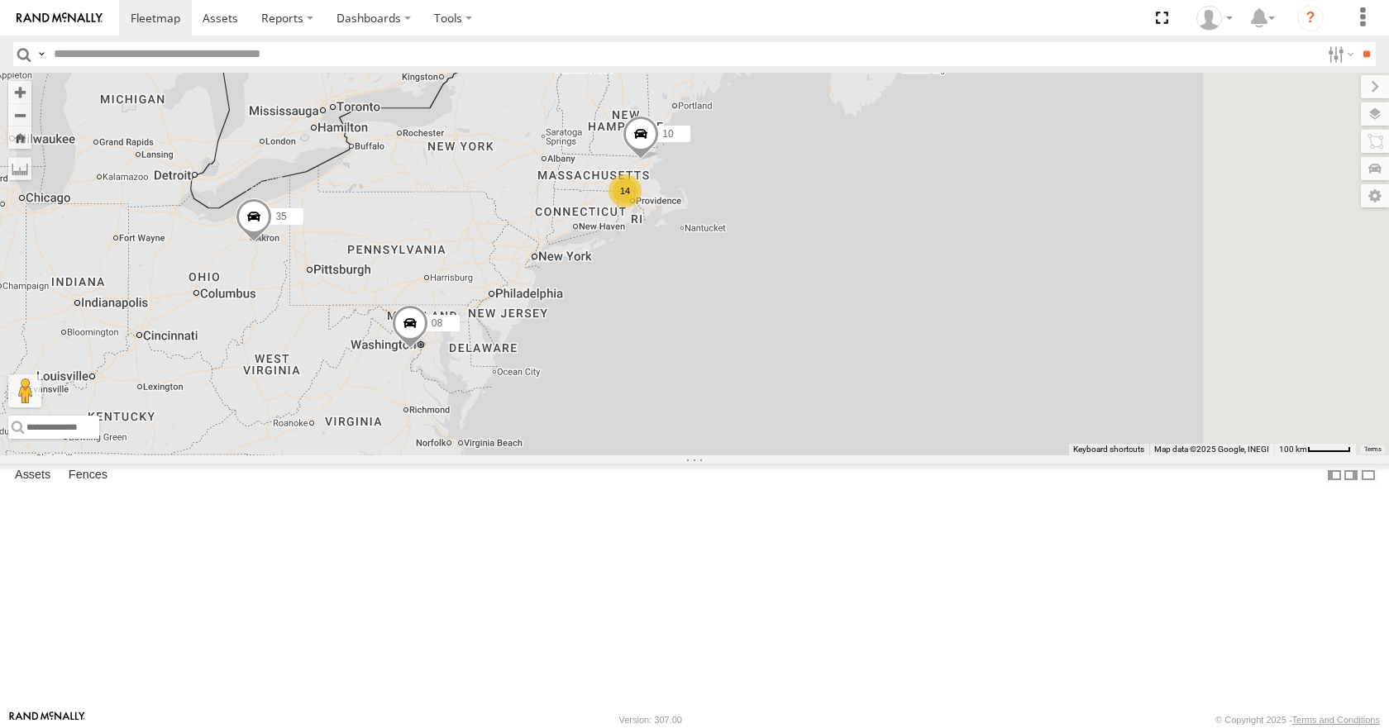
click at [827, 225] on div "35 08 11 14 10 4" at bounding box center [694, 264] width 1389 height 382
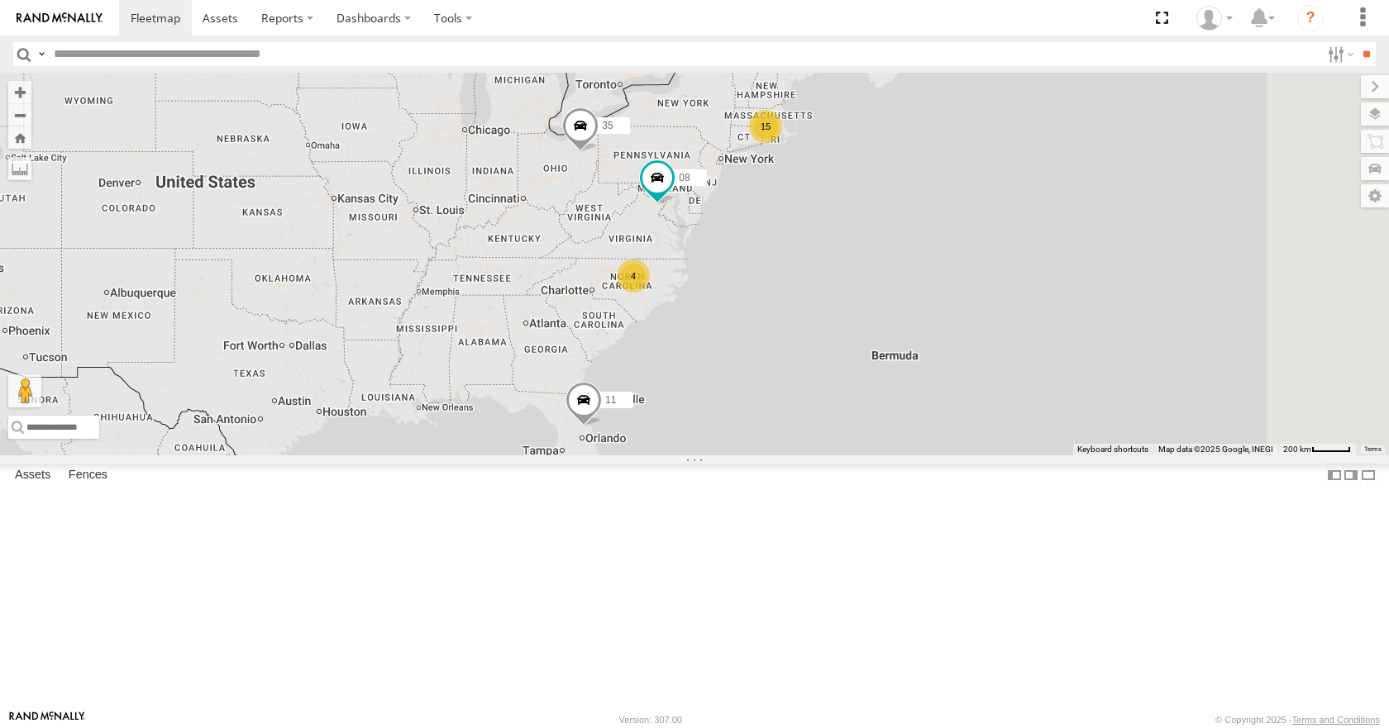
drag, startPoint x: 884, startPoint y: 225, endPoint x: 861, endPoint y: 231, distance: 23.3
click at [861, 231] on div "35 08 11 15 4" at bounding box center [694, 264] width 1389 height 382
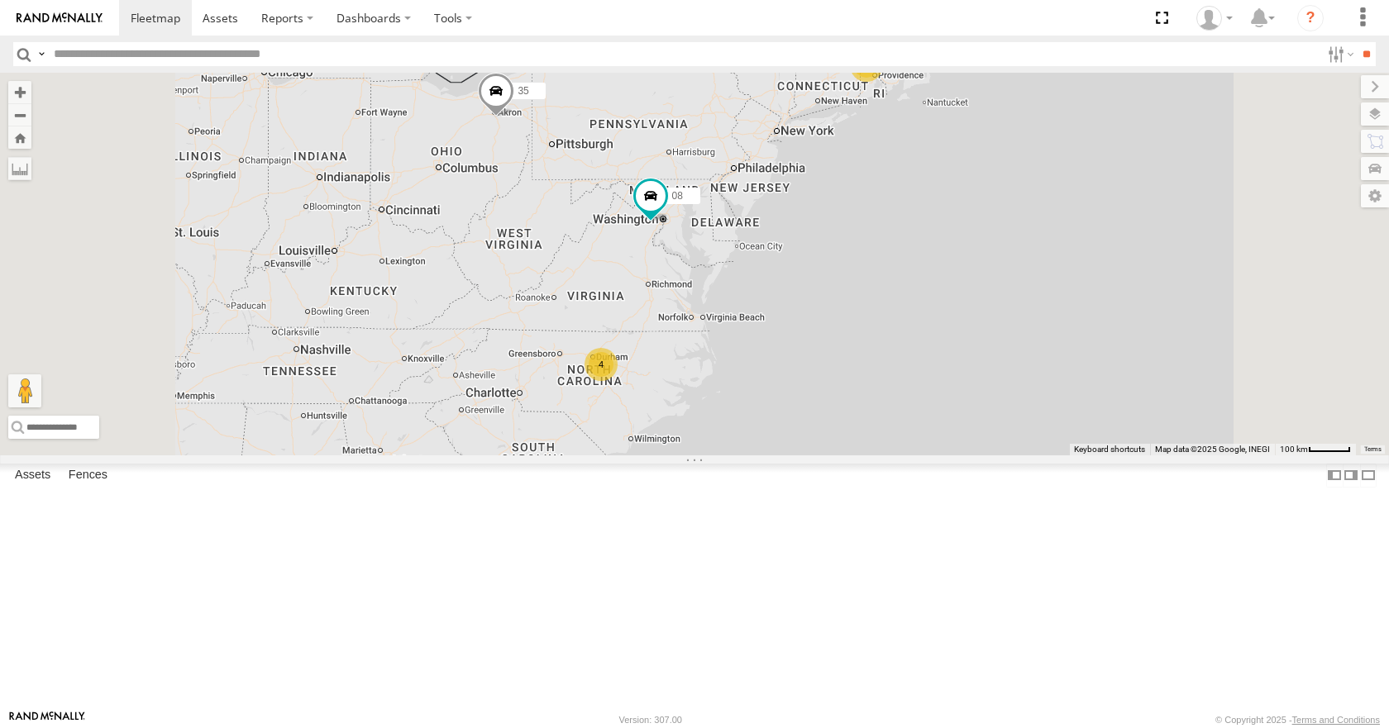
drag, startPoint x: 868, startPoint y: 274, endPoint x: 886, endPoint y: 225, distance: 52.1
click at [886, 225] on div "35 08 11 14 10 4" at bounding box center [694, 264] width 1389 height 382
